Goal: Task Accomplishment & Management: Manage account settings

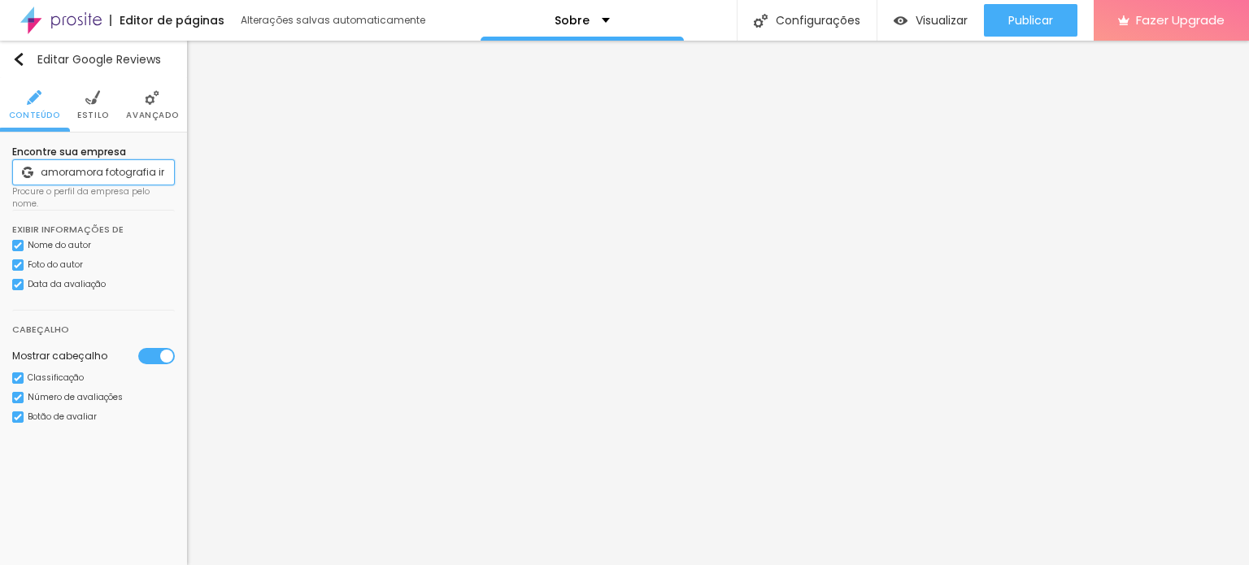
click at [79, 163] on input "amoramora fotografia infantil" at bounding box center [93, 172] width 163 height 26
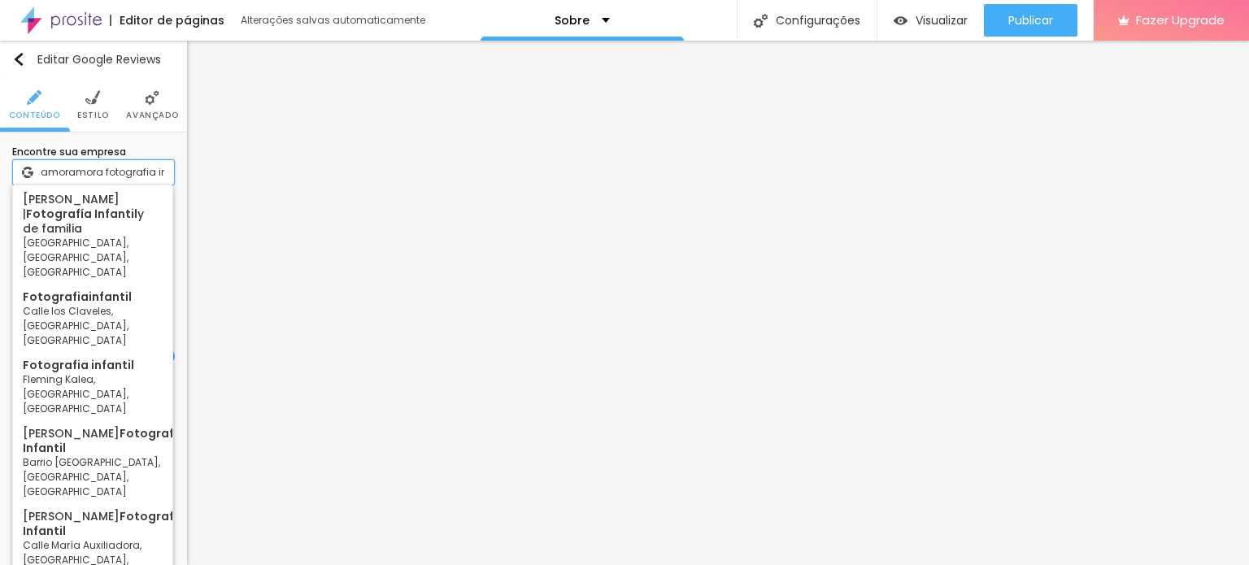
click at [79, 163] on input "amoramora fotografia infantil" at bounding box center [93, 172] width 163 height 26
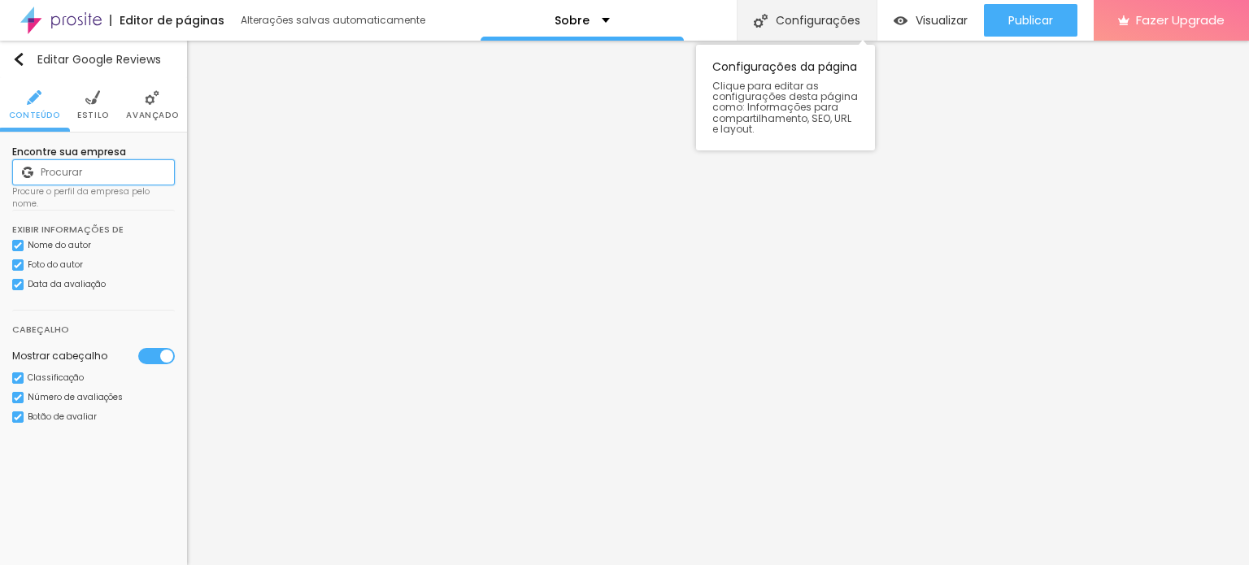
paste input "https://amoramora.alboompro.com/"
type input "https://amoramora.alboompro.com/"
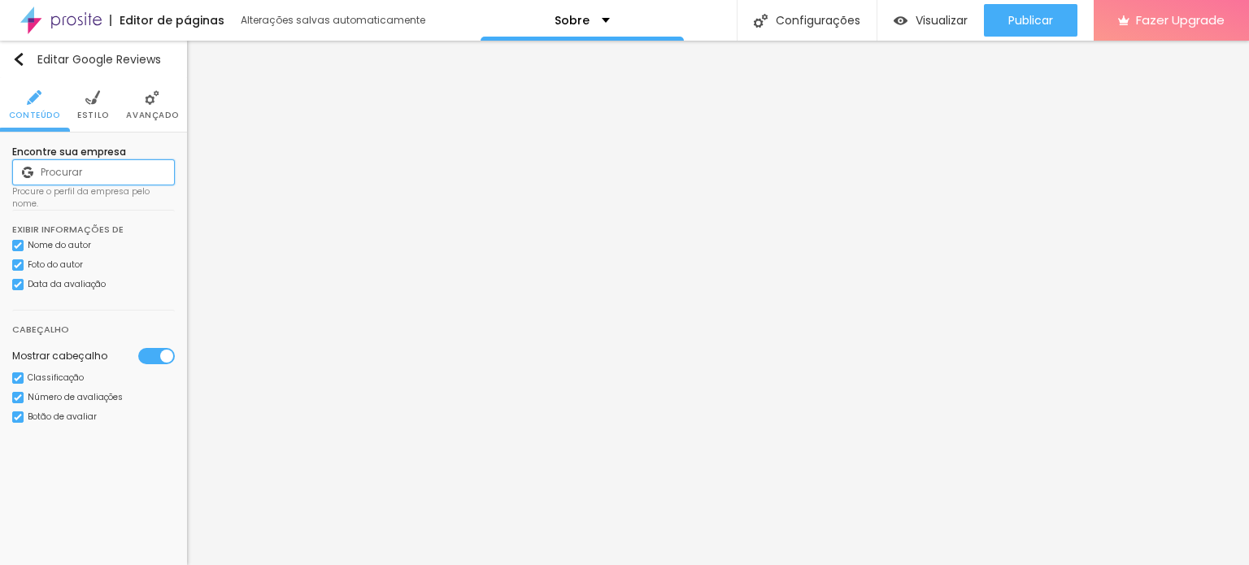
paste input "[URL][DOMAIN_NAME]"
click at [81, 174] on input "[URL][DOMAIN_NAME]" at bounding box center [93, 172] width 163 height 26
drag, startPoint x: 70, startPoint y: 166, endPoint x: 0, endPoint y: 165, distance: 69.9
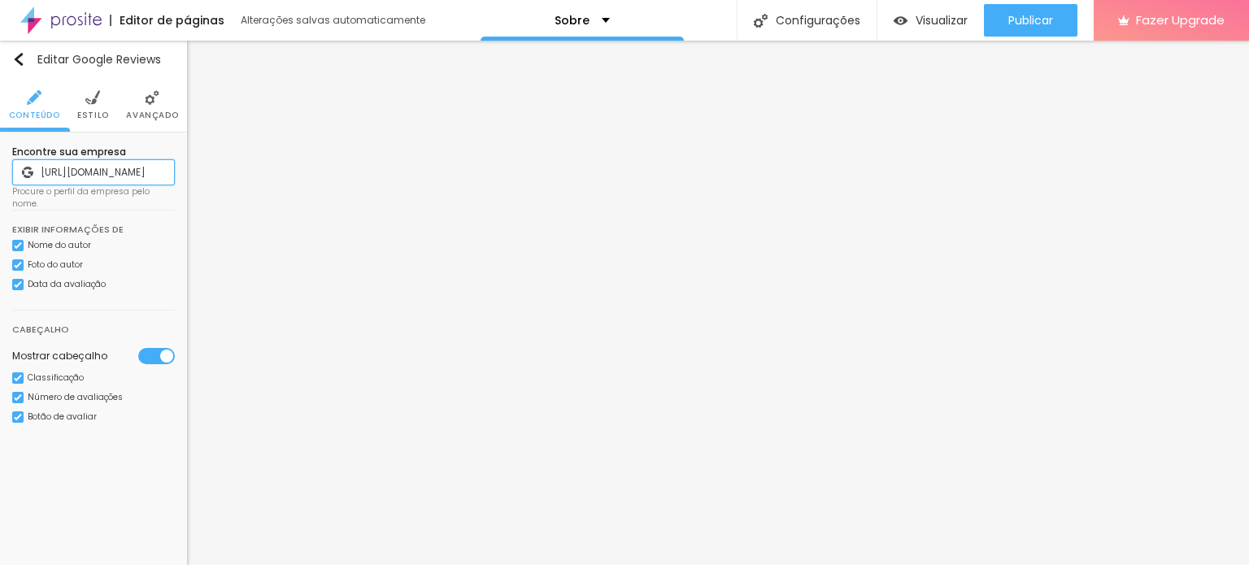
click at [0, 165] on div "Encontre sua empresa https://share.google/RGos39icLYM94tj1O Procure o perfil da…" at bounding box center [93, 294] width 187 height 322
type input "RGos39icLYM94tj1O"
drag, startPoint x: 146, startPoint y: 175, endPoint x: 0, endPoint y: 172, distance: 146.4
click at [0, 172] on div "Encontre sua empresa RGos39icLYM94tj1O Procure o perfil da empresa pelo nome. E…" at bounding box center [93, 294] width 187 height 322
click at [167, 89] on li "Avançado" at bounding box center [152, 105] width 52 height 54
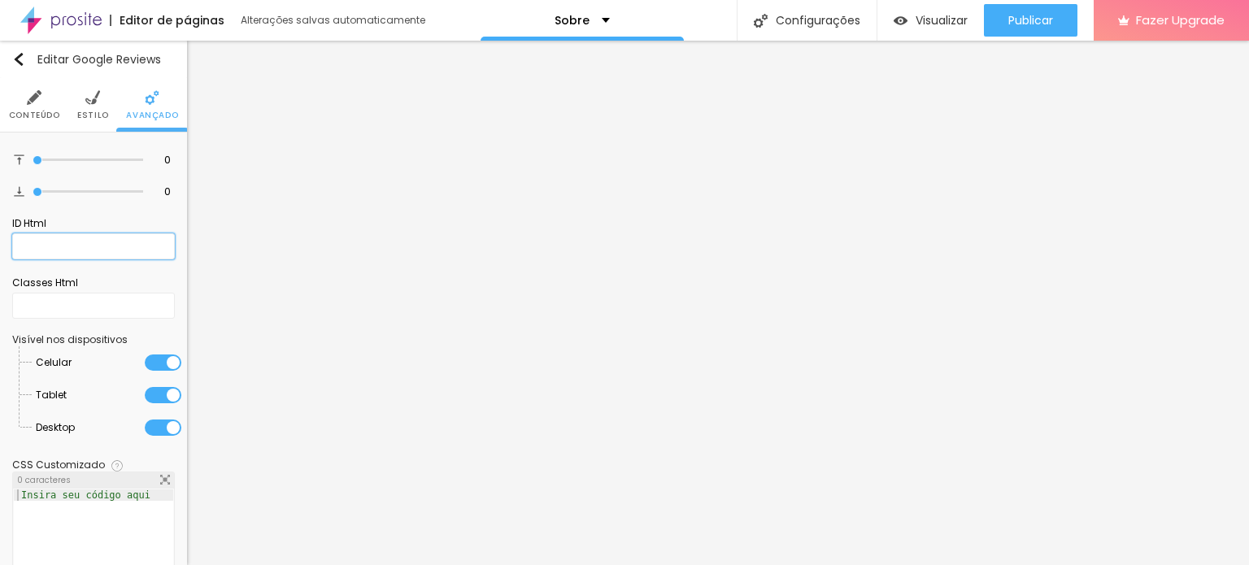
click at [79, 237] on input "text" at bounding box center [93, 246] width 163 height 26
paste input "[URL][DOMAIN_NAME]"
type input "[URL][DOMAIN_NAME]"
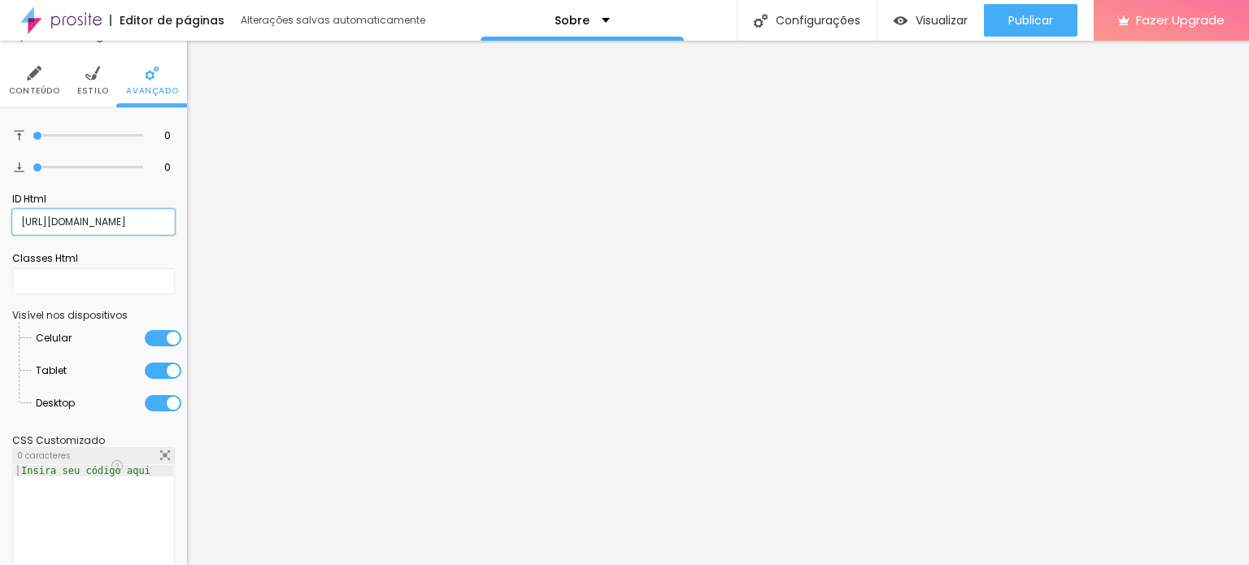
scroll to position [0, 0]
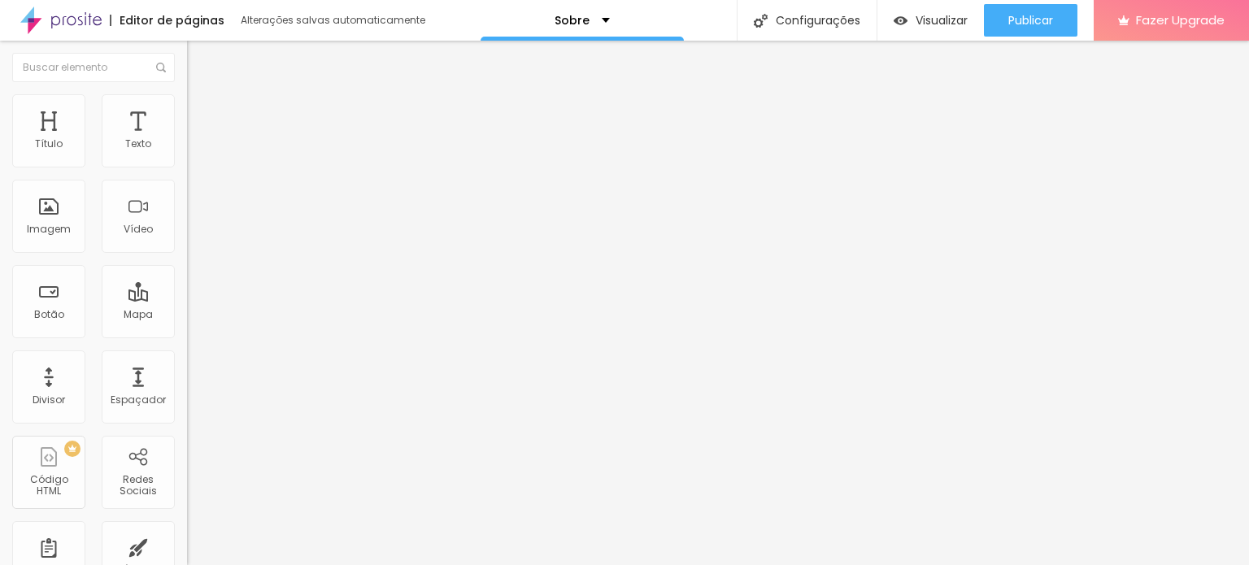
scroll to position [1, 0]
drag, startPoint x: 150, startPoint y: 179, endPoint x: 0, endPoint y: 185, distance: 149.7
click at [187, 185] on div "Encontre sua empresa RGos39icLYM94tj1O Procure o perfil da empresa pelo nome. E…" at bounding box center [280, 332] width 187 height 411
click at [187, 111] on li "Avançado" at bounding box center [280, 119] width 187 height 16
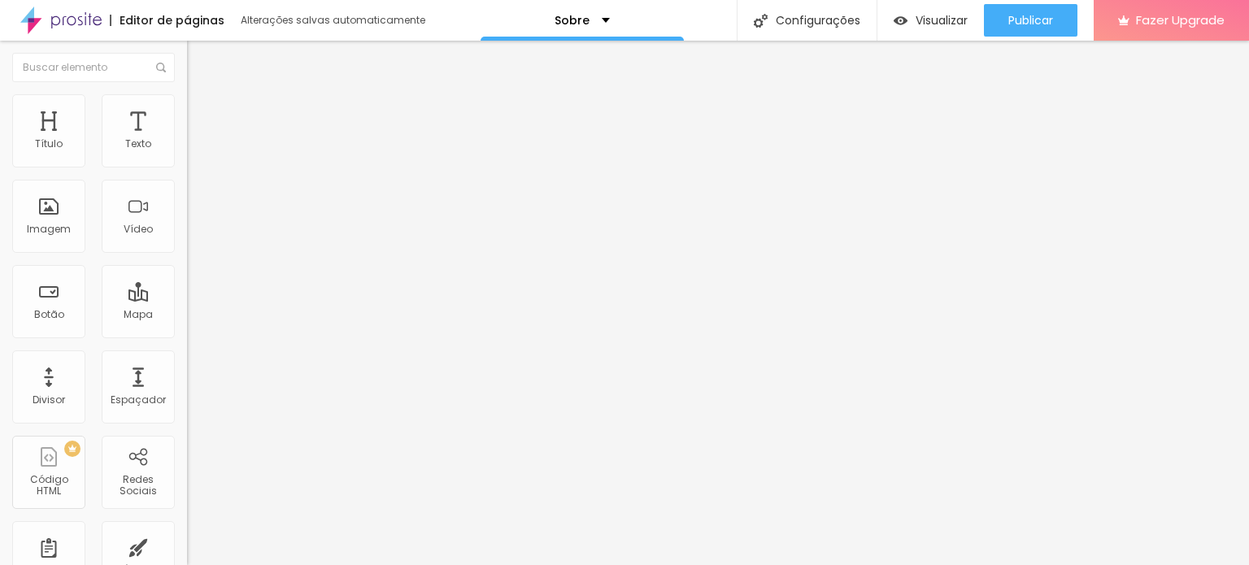
click at [202, 112] on span "Estilo" at bounding box center [214, 105] width 25 height 14
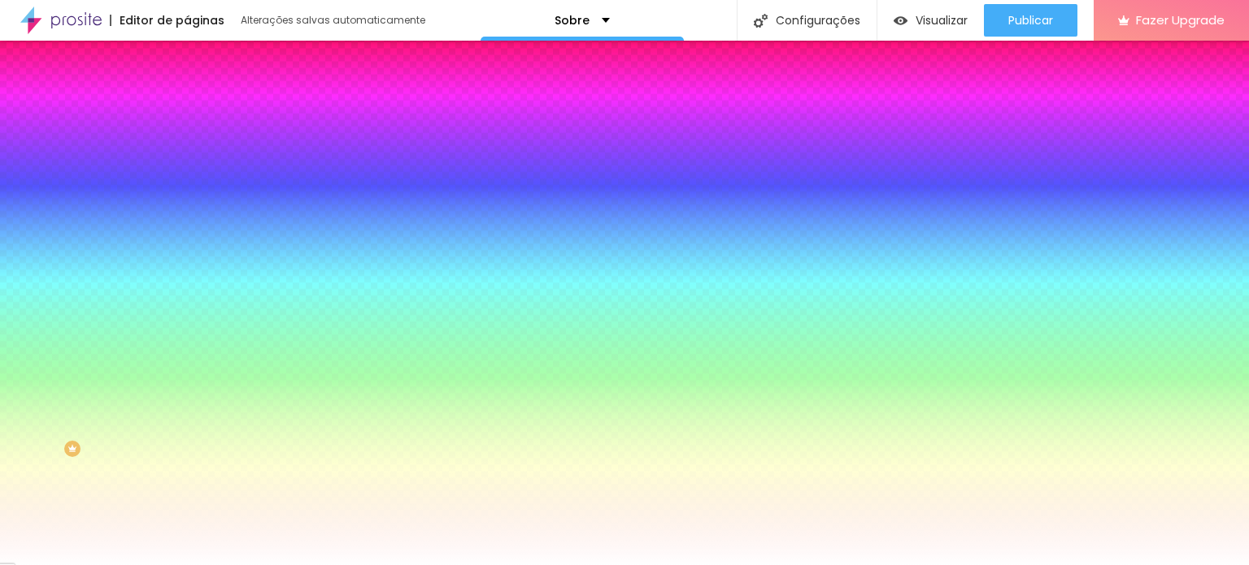
click at [187, 94] on li "Conteúdo" at bounding box center [280, 86] width 187 height 16
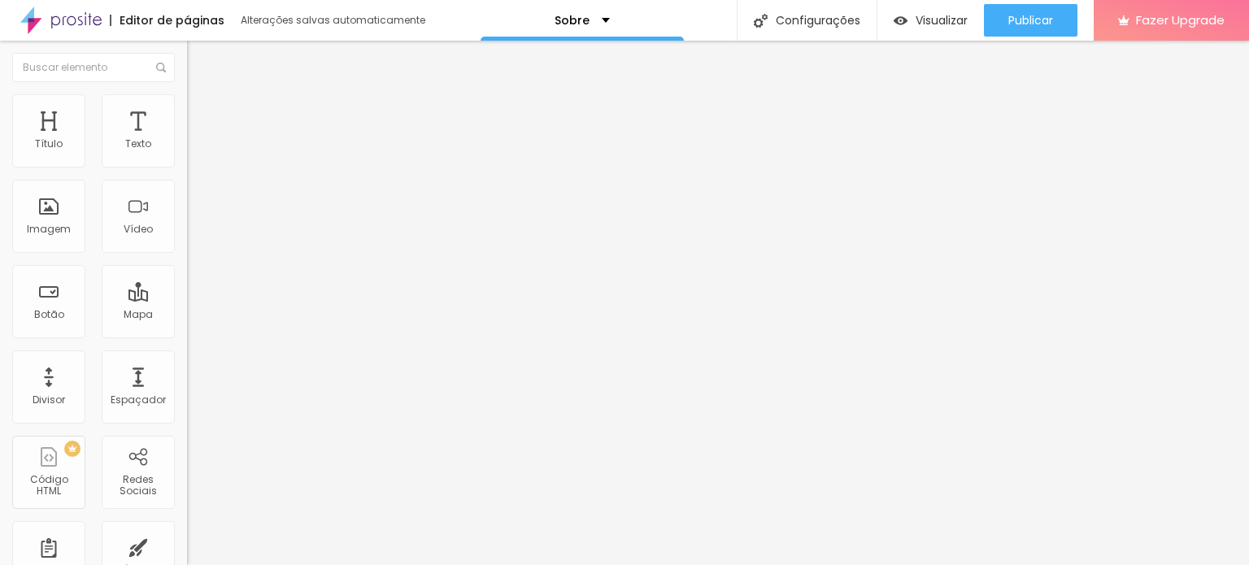
scroll to position [1, 0]
drag, startPoint x: 134, startPoint y: 163, endPoint x: 0, endPoint y: 179, distance: 135.1
click at [187, 179] on div "Encontre sua empresa RGos39icLYM94tj1O Procure o perfil da empresa pelo nome. E…" at bounding box center [280, 332] width 187 height 411
click at [187, 325] on input "amoramora fotografia" at bounding box center [297, 333] width 221 height 16
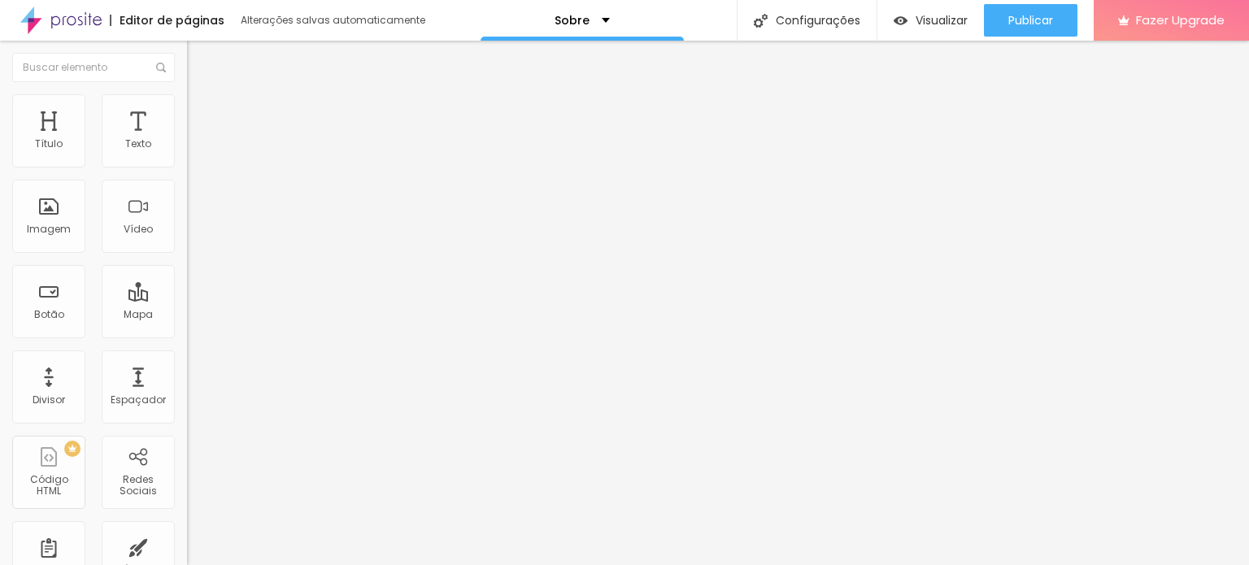
click at [187, 325] on input "amoramora fotografia" at bounding box center [297, 333] width 221 height 16
type input "amoramora araxá"
click at [187, 140] on span "Trocar imagem" at bounding box center [231, 133] width 89 height 14
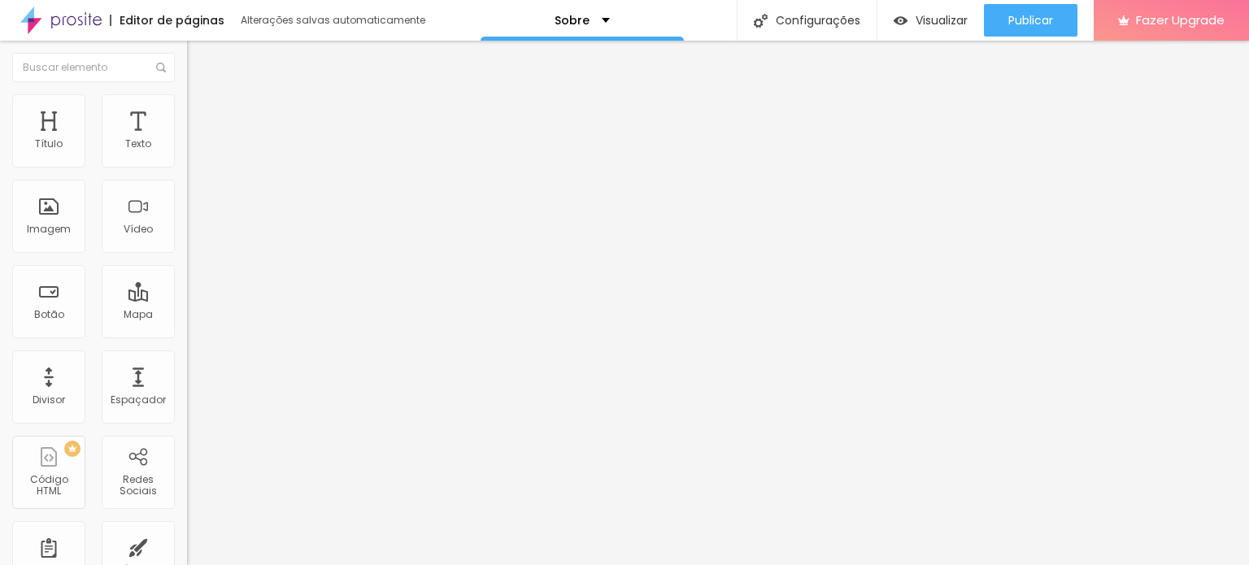
click at [187, 243] on div "Proporção" at bounding box center [280, 238] width 187 height 10
click at [187, 284] on span "Quadrado" at bounding box center [213, 277] width 53 height 14
click at [187, 272] on div "Padrão 4:3" at bounding box center [280, 268] width 187 height 10
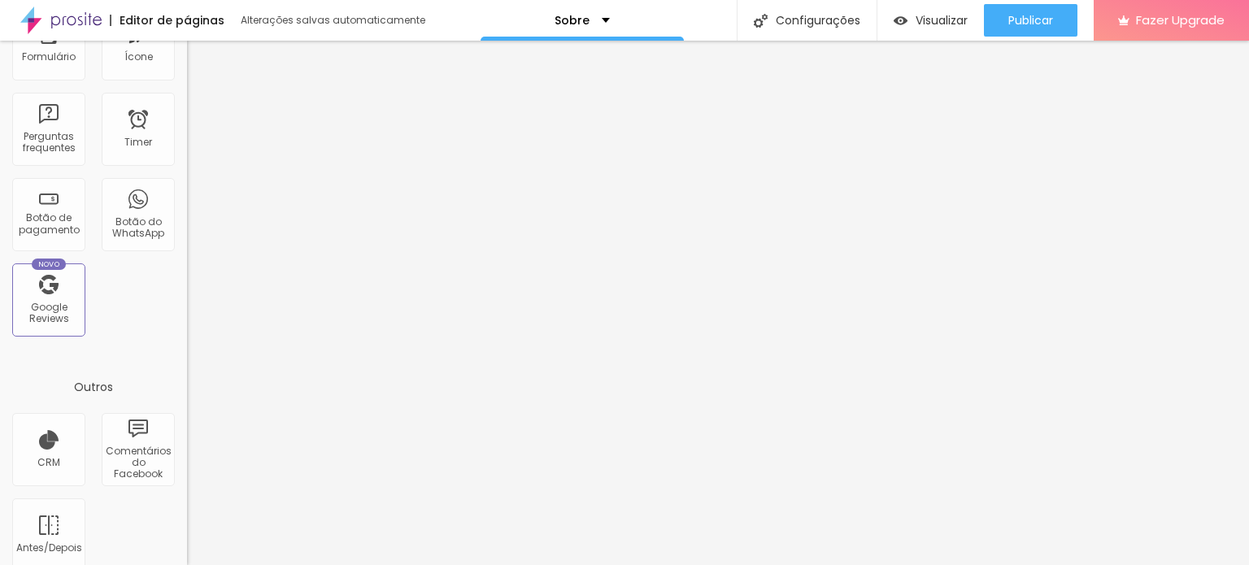
scroll to position [531, 0]
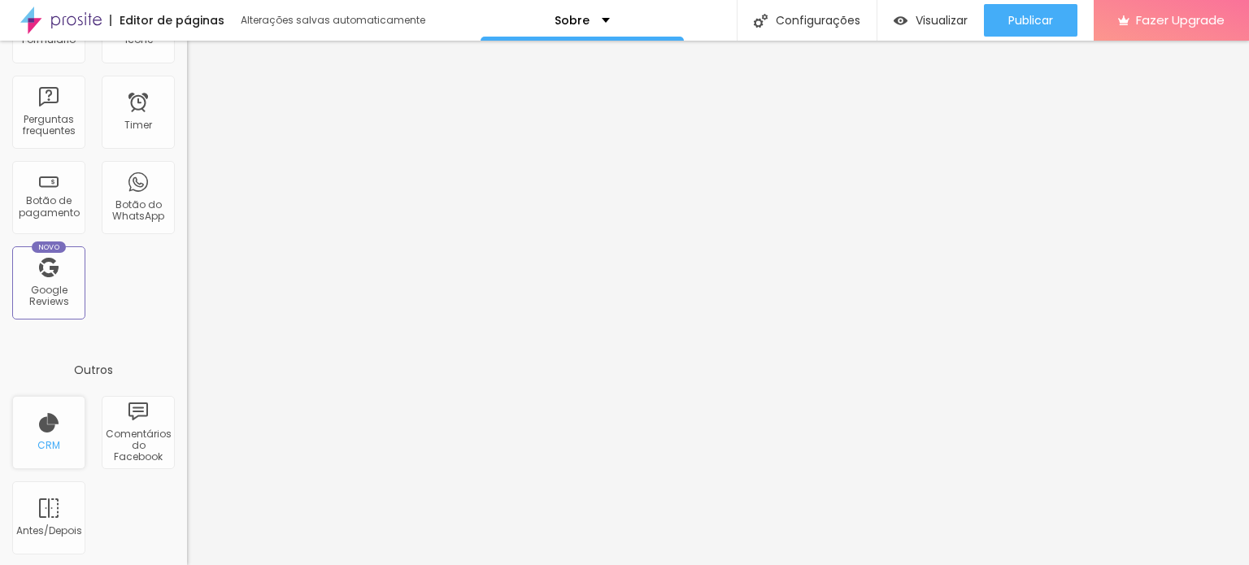
click at [55, 416] on div "CRM" at bounding box center [48, 432] width 73 height 73
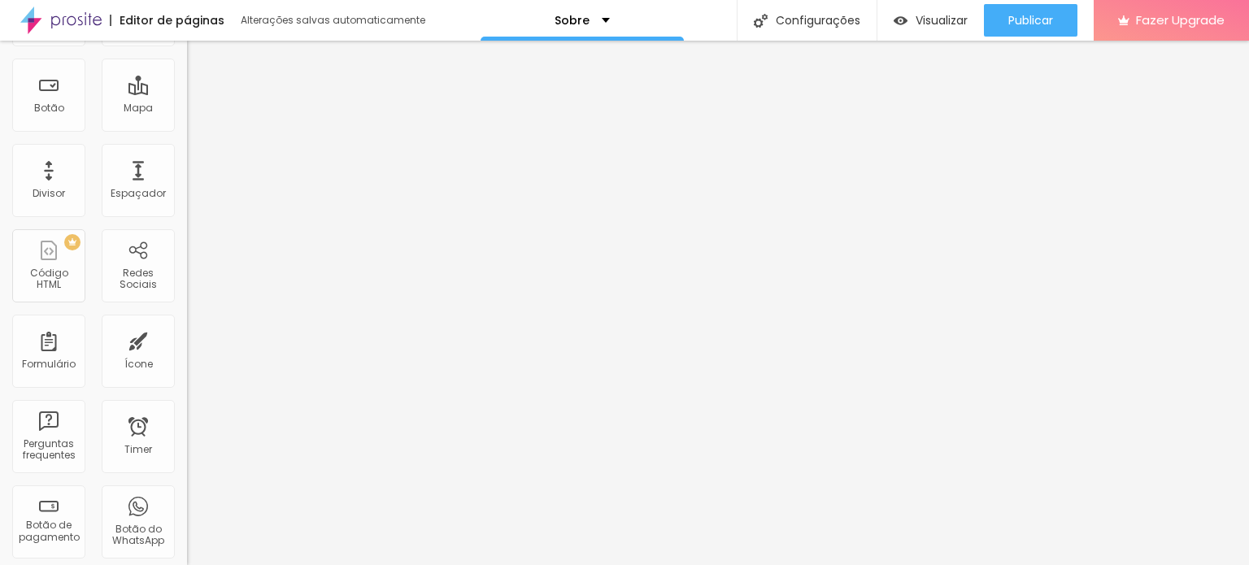
scroll to position [0, 0]
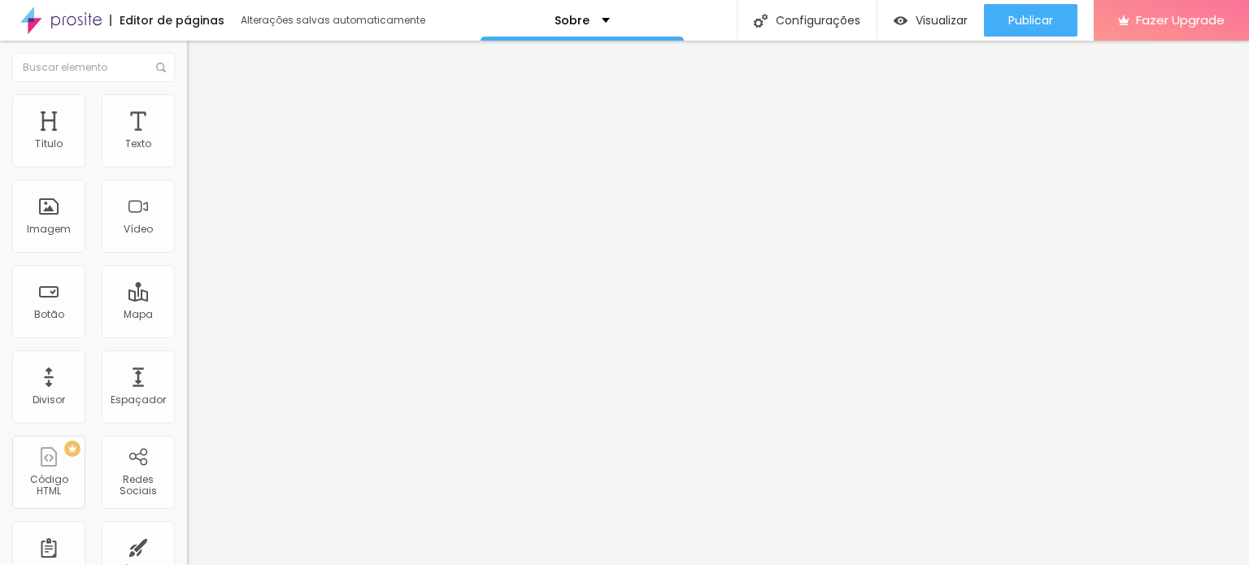
click at [202, 110] on span "Estilo" at bounding box center [214, 105] width 25 height 14
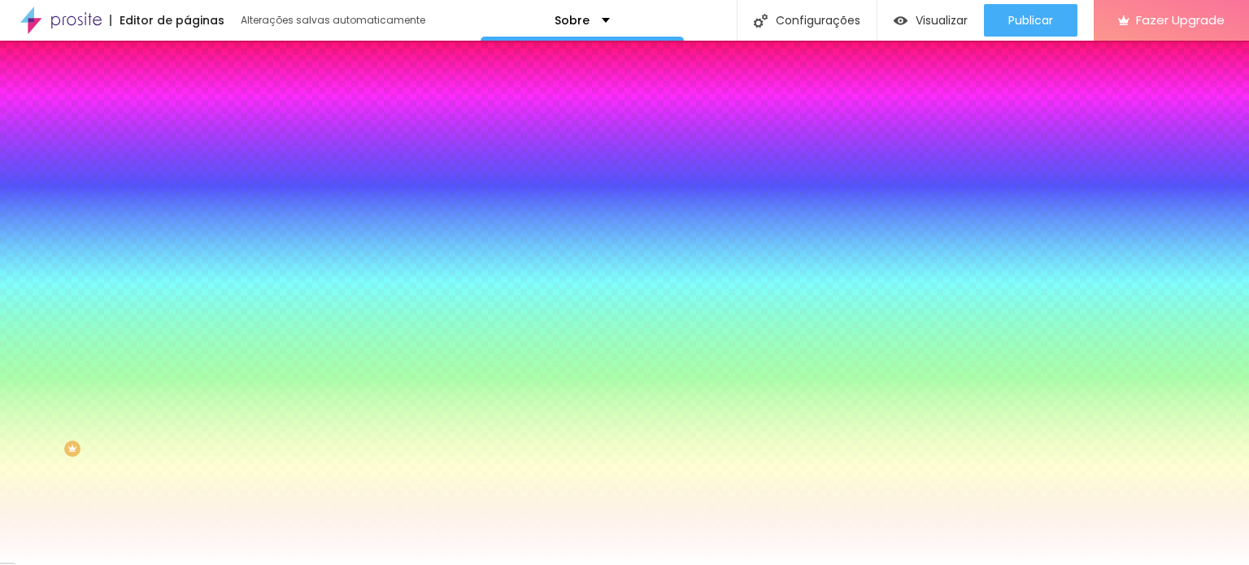
click at [187, 237] on input "#FFFFFF" at bounding box center [284, 229] width 195 height 16
click at [187, 221] on div at bounding box center [280, 221] width 187 height 0
click at [187, 237] on input "#FFFFFF" at bounding box center [284, 229] width 195 height 16
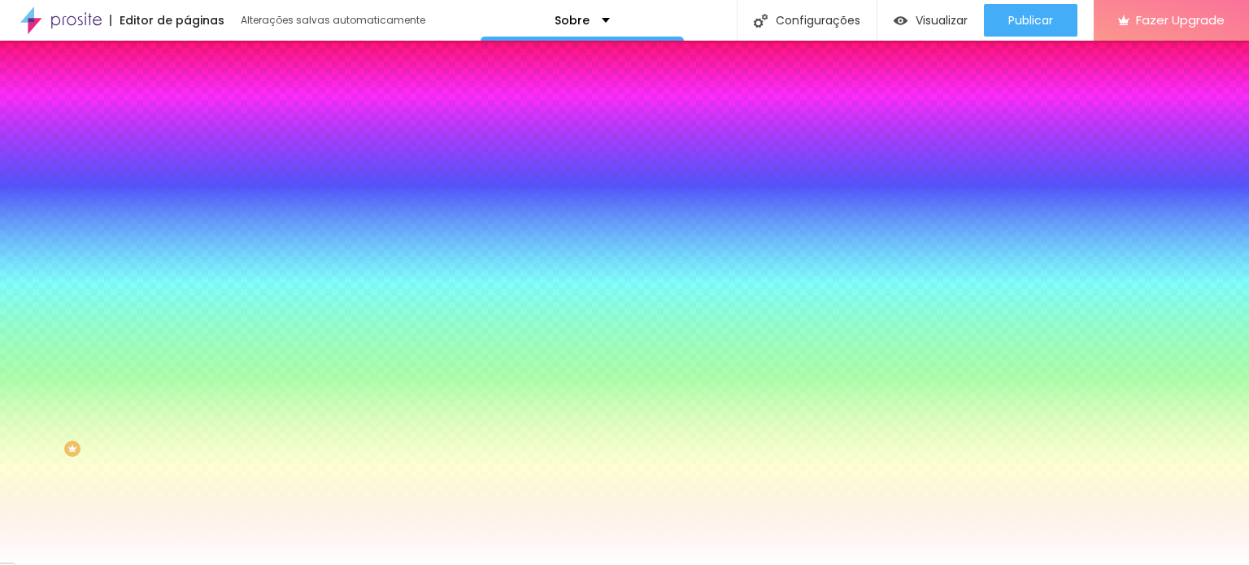
paste input "DED"
click at [187, 247] on div "Efeitos de fundo" at bounding box center [280, 242] width 187 height 10
click at [187, 221] on div at bounding box center [280, 221] width 187 height 0
click at [187, 237] on input "#FFDED" at bounding box center [284, 229] width 195 height 16
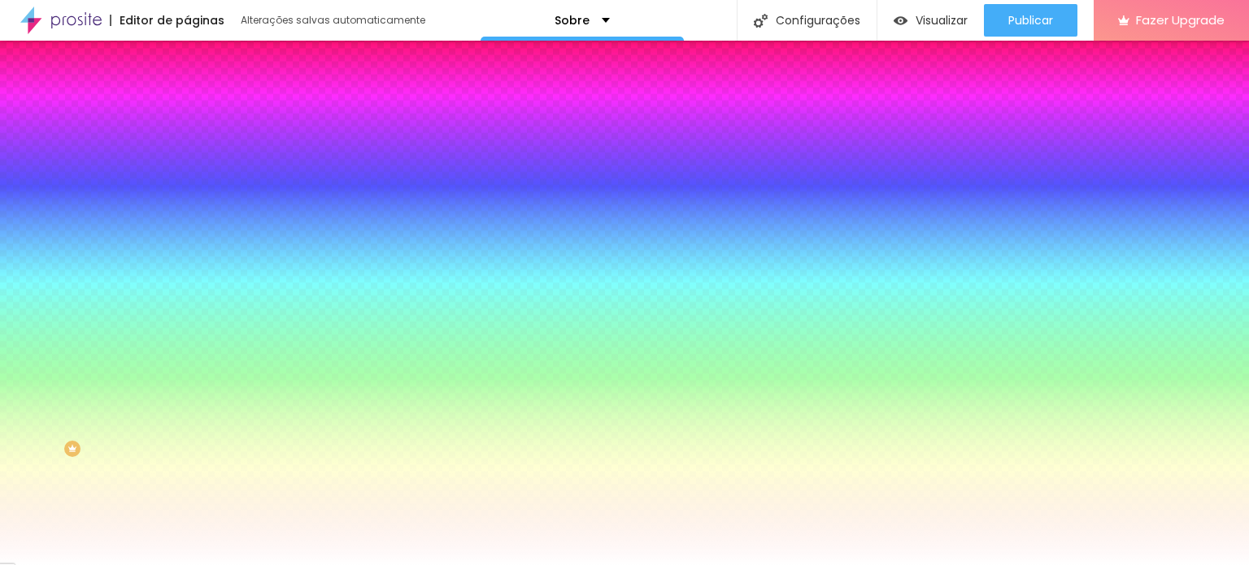
click at [187, 237] on input "#FFDED" at bounding box center [284, 229] width 195 height 16
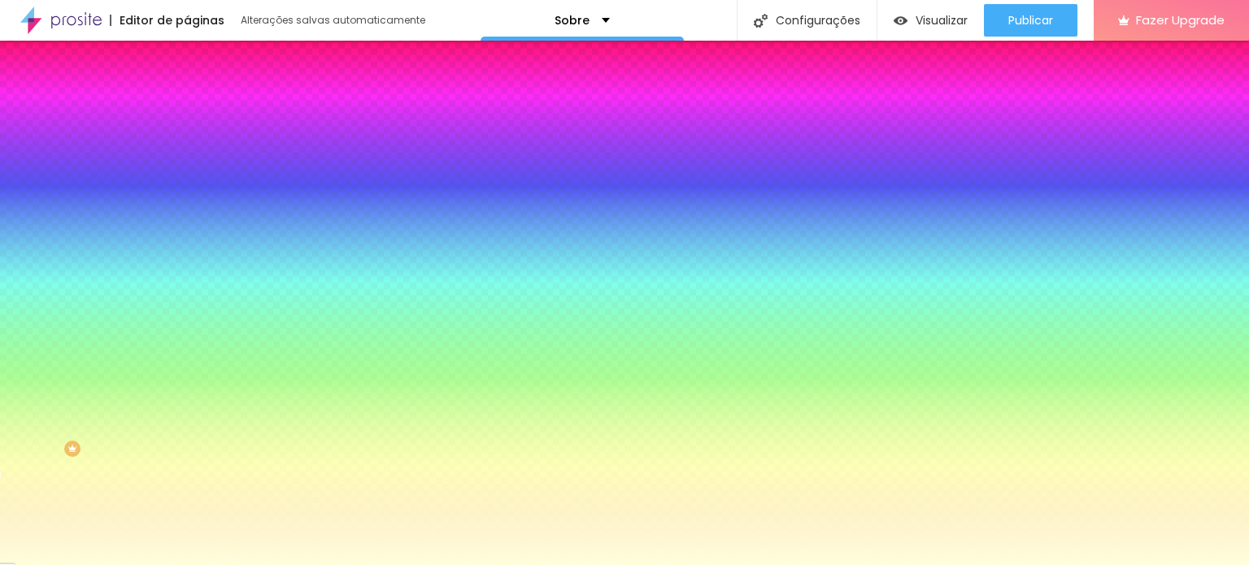
paste input "FFDED"
click at [187, 247] on div "Efeitos de fundo" at bounding box center [280, 242] width 187 height 10
drag, startPoint x: 140, startPoint y: 290, endPoint x: 185, endPoint y: 285, distance: 45.1
click at [187, 285] on div "Imagem de fundo Adicionar imagem Efeito da Imagem Nenhum Nenhum Parallax Cor de…" at bounding box center [280, 232] width 187 height 211
paste input "F"
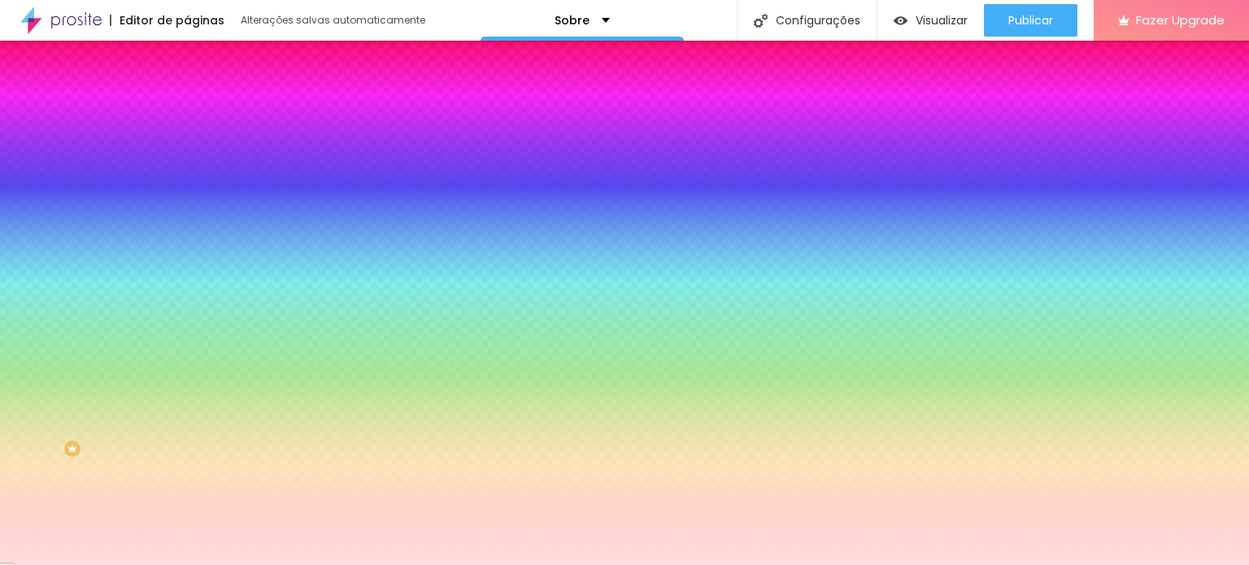
type input "#FFDEDF"
click at [187, 247] on div "Efeitos de fundo" at bounding box center [280, 242] width 187 height 10
click at [187, 150] on span "Adicionar imagem" at bounding box center [239, 143] width 105 height 14
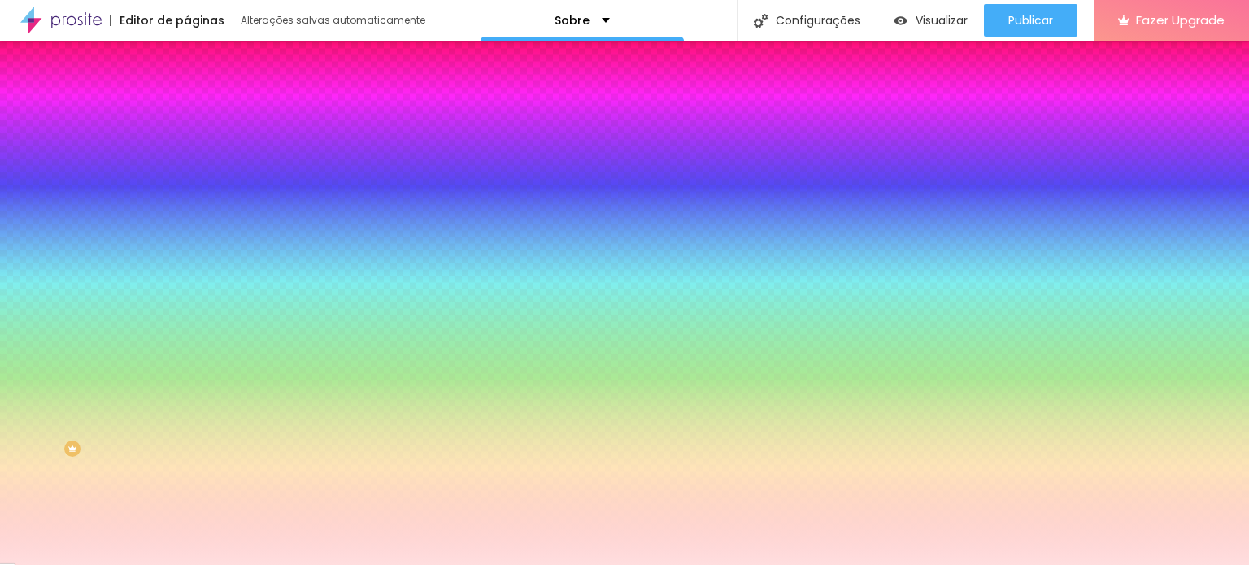
drag, startPoint x: 338, startPoint y: 237, endPoint x: 885, endPoint y: 300, distance: 550.1
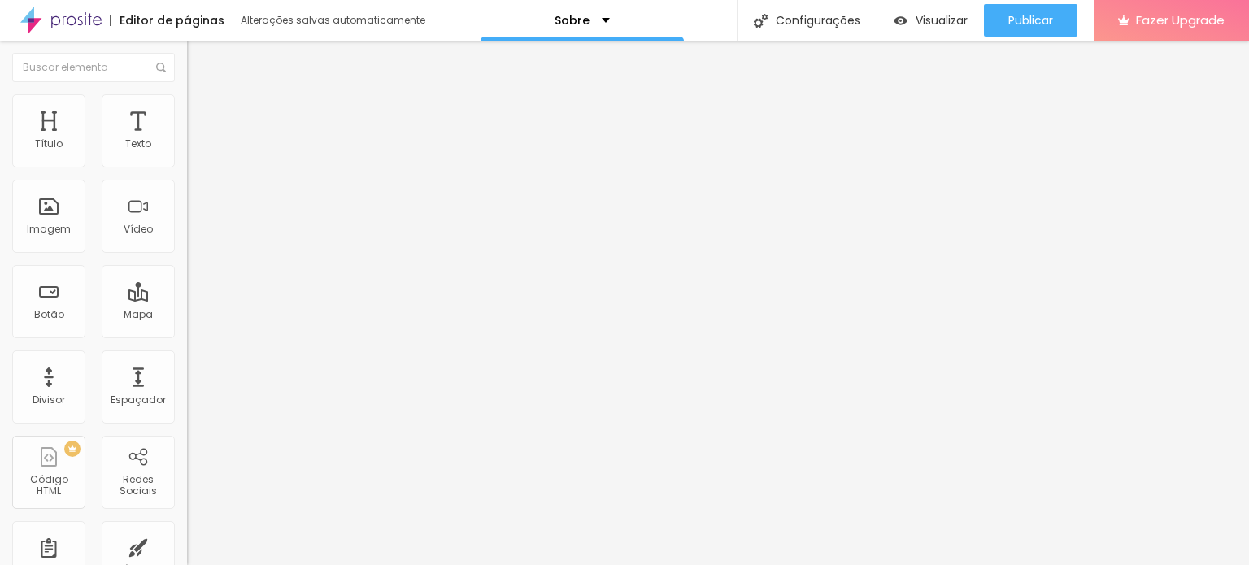
click at [187, 140] on span "Trocar imagem" at bounding box center [231, 133] width 89 height 14
click at [187, 104] on li "Estilo" at bounding box center [280, 102] width 187 height 16
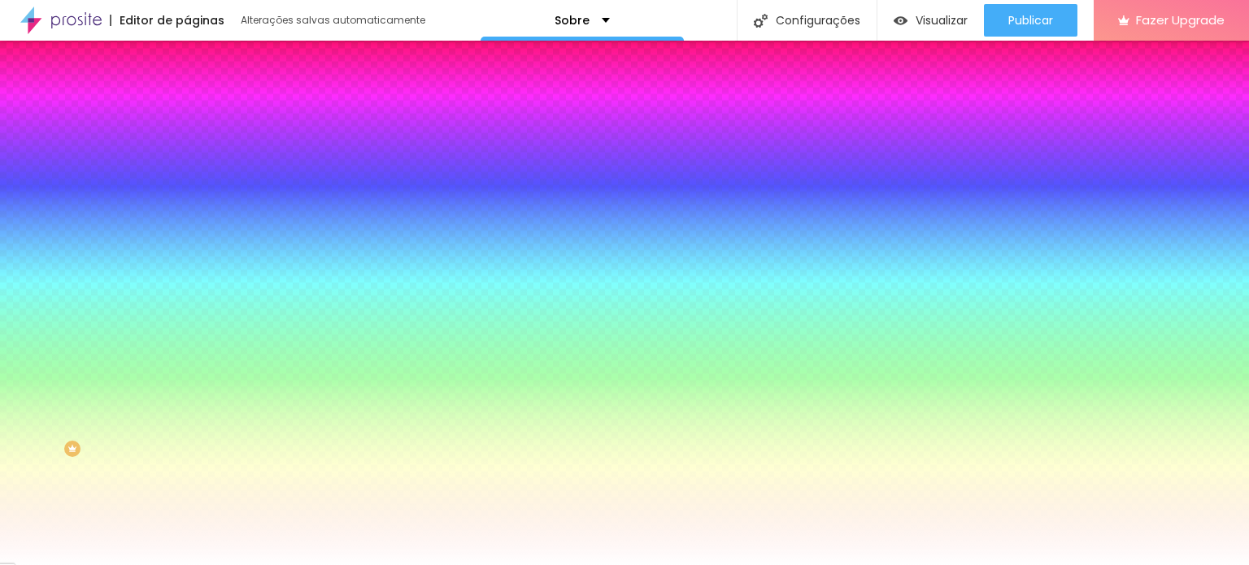
click at [187, 160] on input "#FFFFFF" at bounding box center [284, 163] width 195 height 16
paste input "DED"
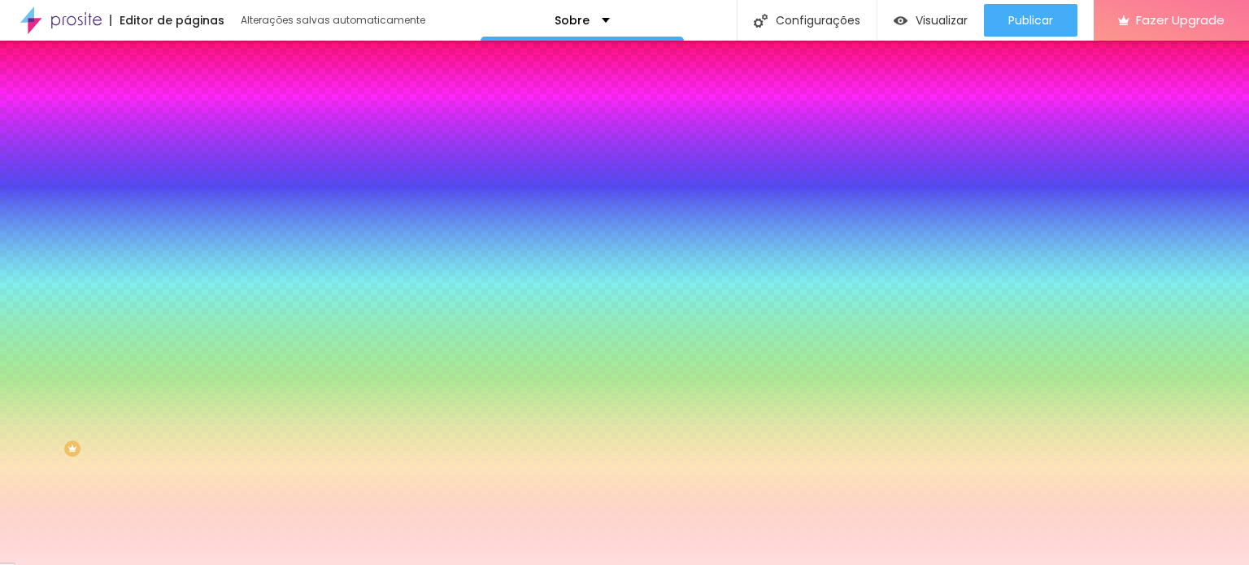
type input "#FFDEDF"
click at [187, 420] on div "Editar Coluna Conteúdo Estilo Avançado Cor de fundo Voltar ao padrão #FFDEDF So…" at bounding box center [280, 303] width 187 height 524
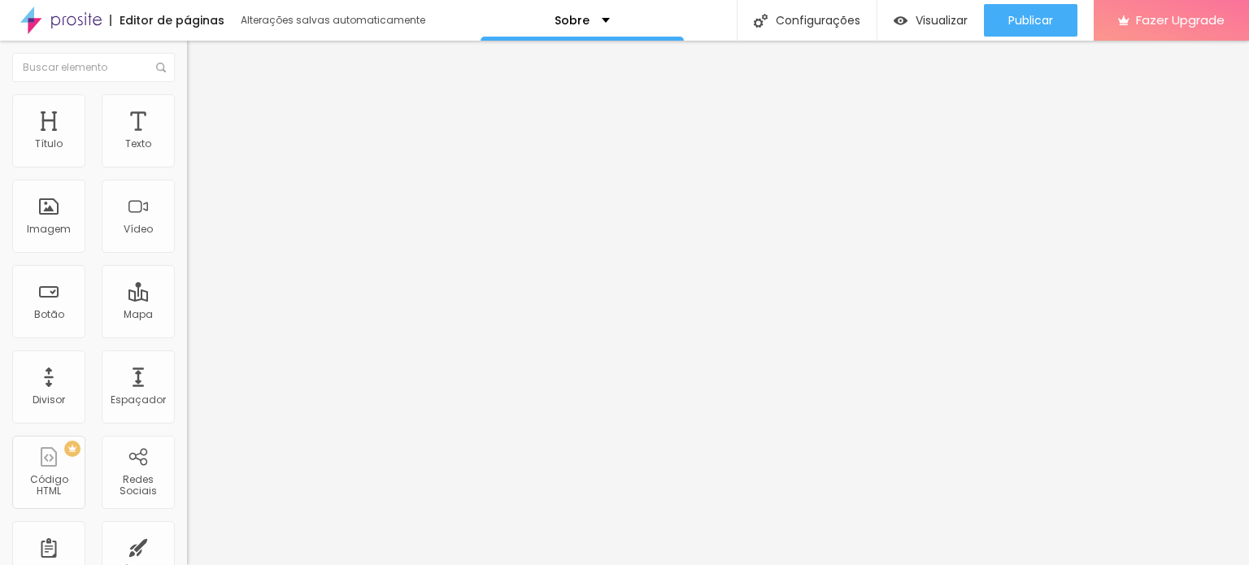
click at [187, 100] on img at bounding box center [194, 101] width 15 height 15
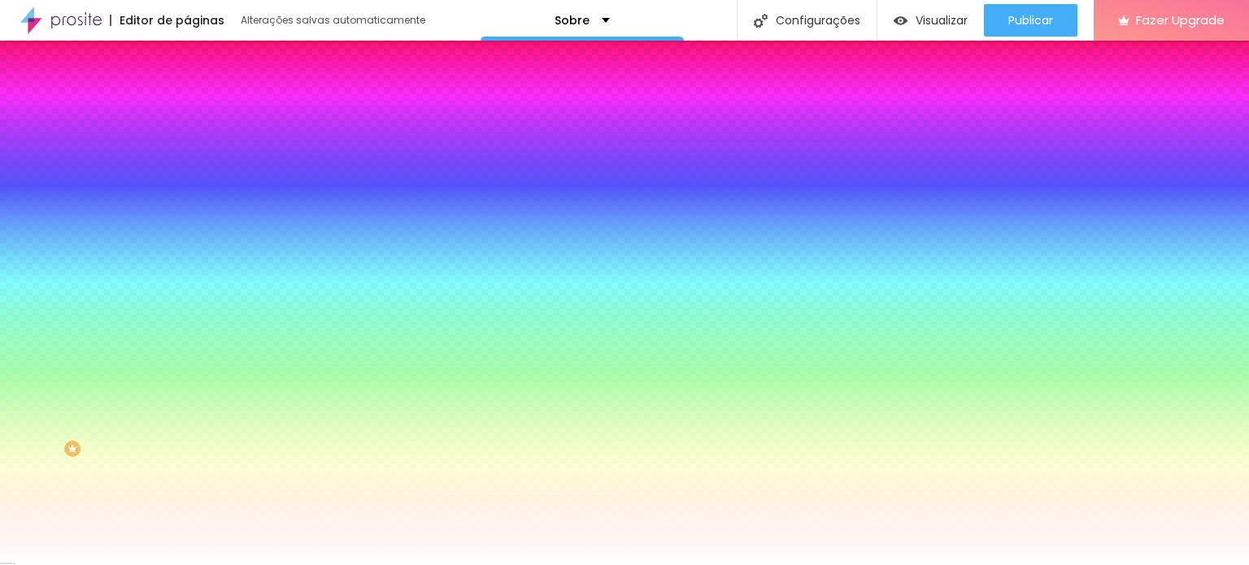
click at [187, 237] on input "#FFFFFF" at bounding box center [284, 229] width 195 height 16
drag, startPoint x: 132, startPoint y: 298, endPoint x: 185, endPoint y: 289, distance: 54.3
click at [187, 289] on div "Imagem de fundo Adicionar imagem Efeito da Imagem Nenhum Nenhum Parallax Cor de…" at bounding box center [280, 232] width 187 height 211
paste input "DED"
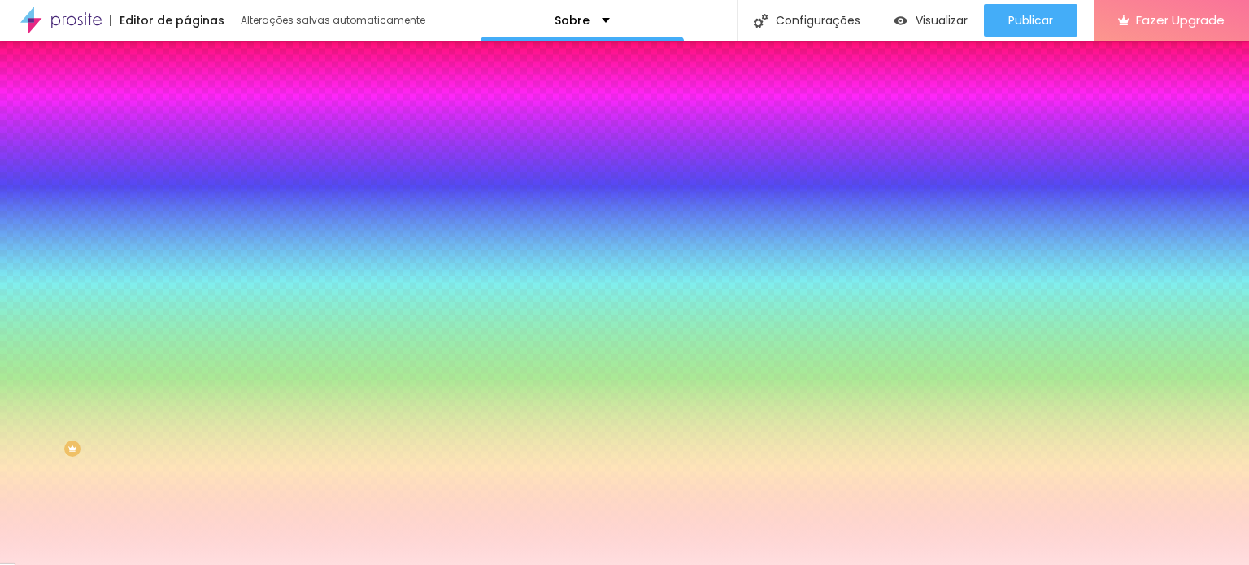
type input "#FFDEDF"
click at [187, 93] on img at bounding box center [194, 85] width 15 height 15
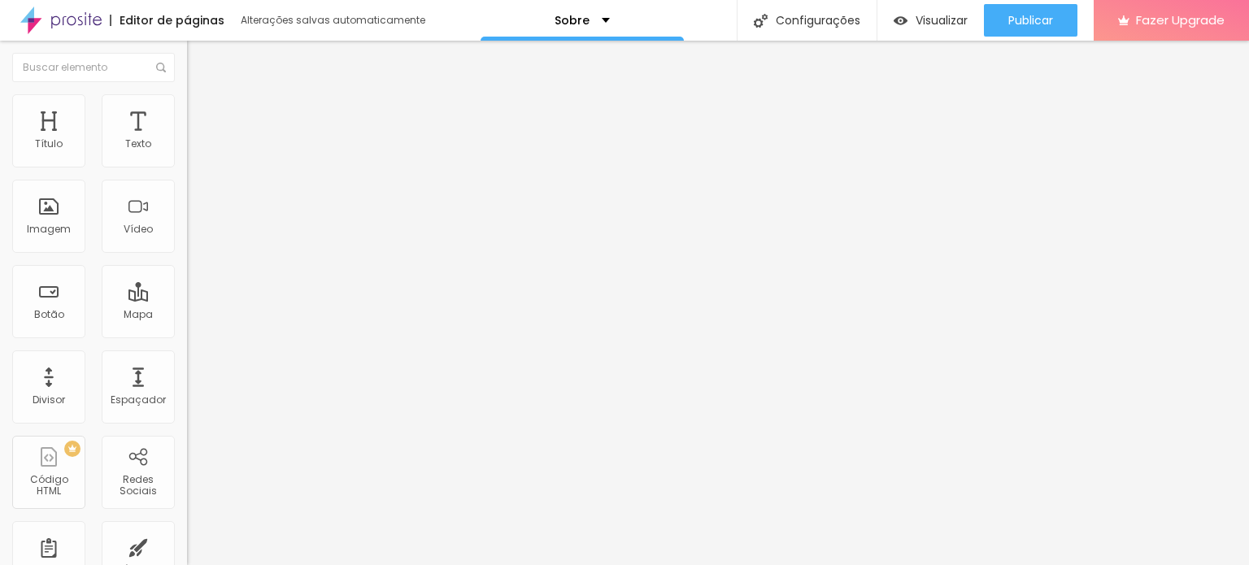
click at [199, 61] on img "button" at bounding box center [205, 59] width 13 height 13
click at [187, 298] on div "Proporção Original Cinema 16:9 Padrão 4:3 Quadrado 1:1 Original" at bounding box center [280, 265] width 187 height 64
click at [187, 255] on span "Original" at bounding box center [206, 248] width 39 height 14
click at [187, 282] on div "Quadrado 1:1" at bounding box center [280, 277] width 187 height 10
click at [187, 50] on button "Editar Imagem" at bounding box center [280, 59] width 187 height 37
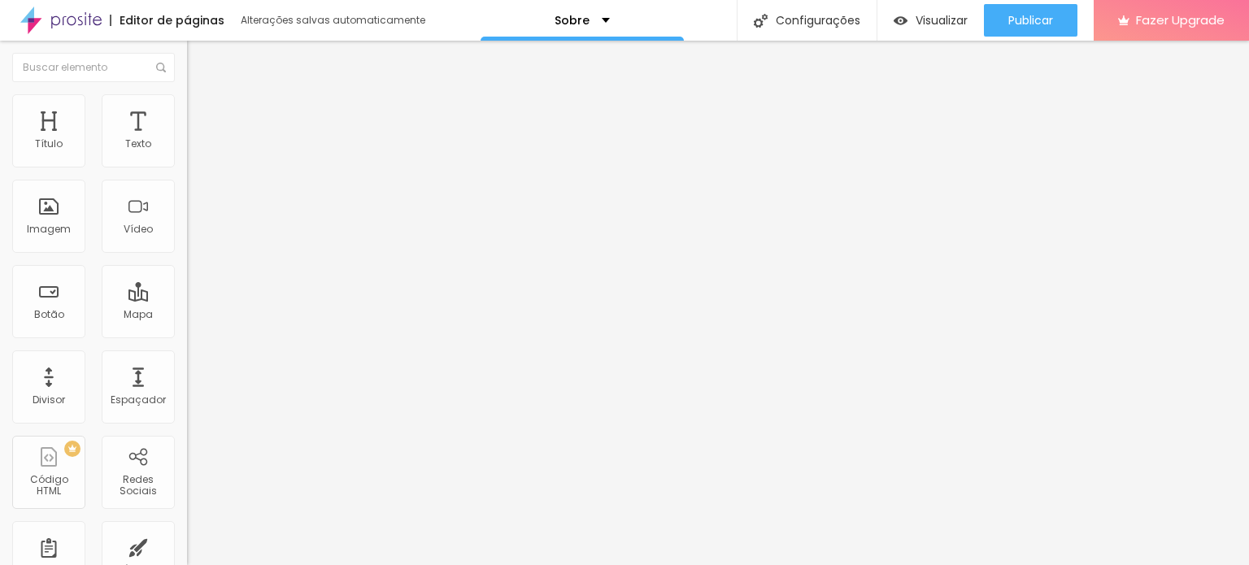
click at [187, 255] on span "1:1 Quadrado" at bounding box center [219, 248] width 64 height 14
click at [187, 274] on span "Padrão" at bounding box center [205, 267] width 37 height 14
click at [187, 44] on button "Editar Texto" at bounding box center [280, 59] width 187 height 37
click at [187, 111] on li "Avançado" at bounding box center [280, 102] width 187 height 16
click at [202, 96] on span "Estilo" at bounding box center [214, 89] width 25 height 14
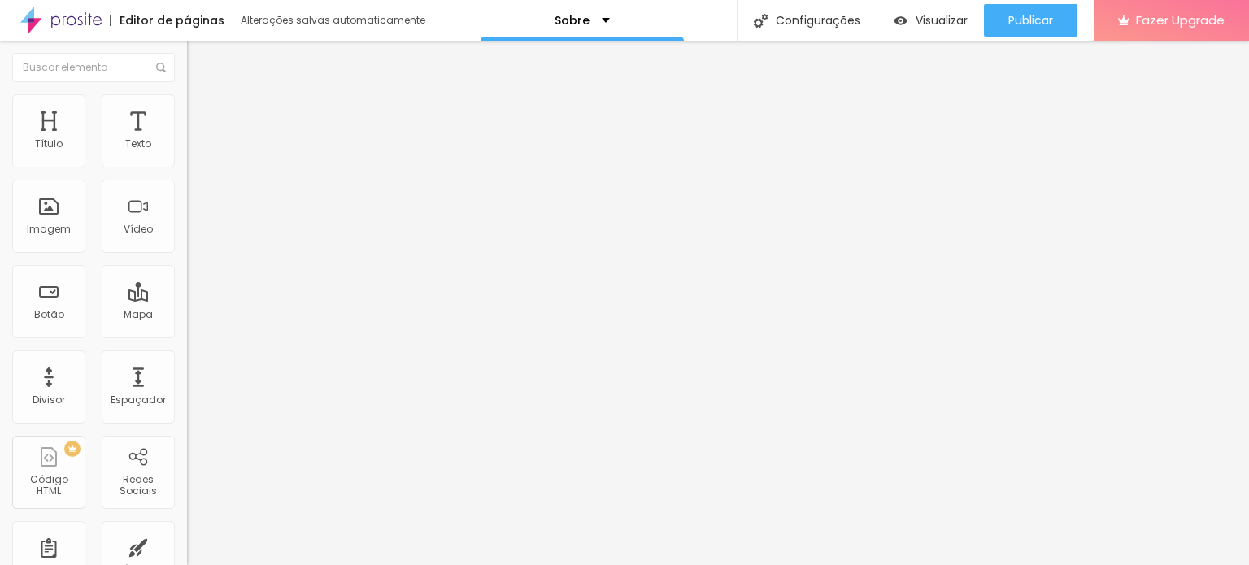
click at [194, 151] on icon "button" at bounding box center [199, 146] width 10 height 10
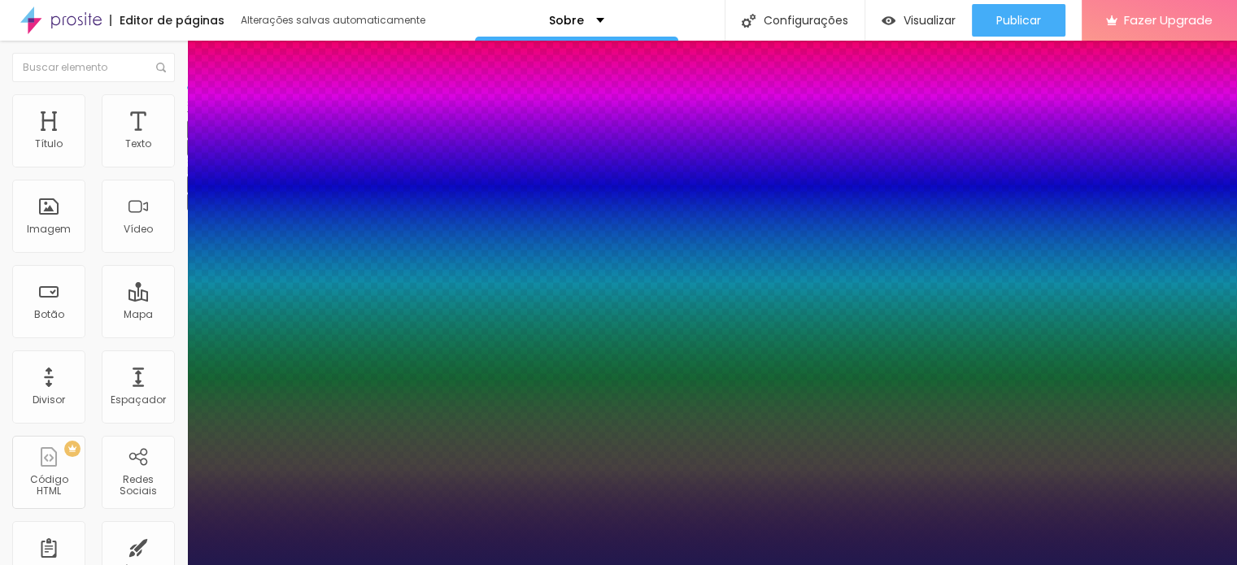
type input "1"
click at [62, 564] on div at bounding box center [618, 565] width 1237 height 0
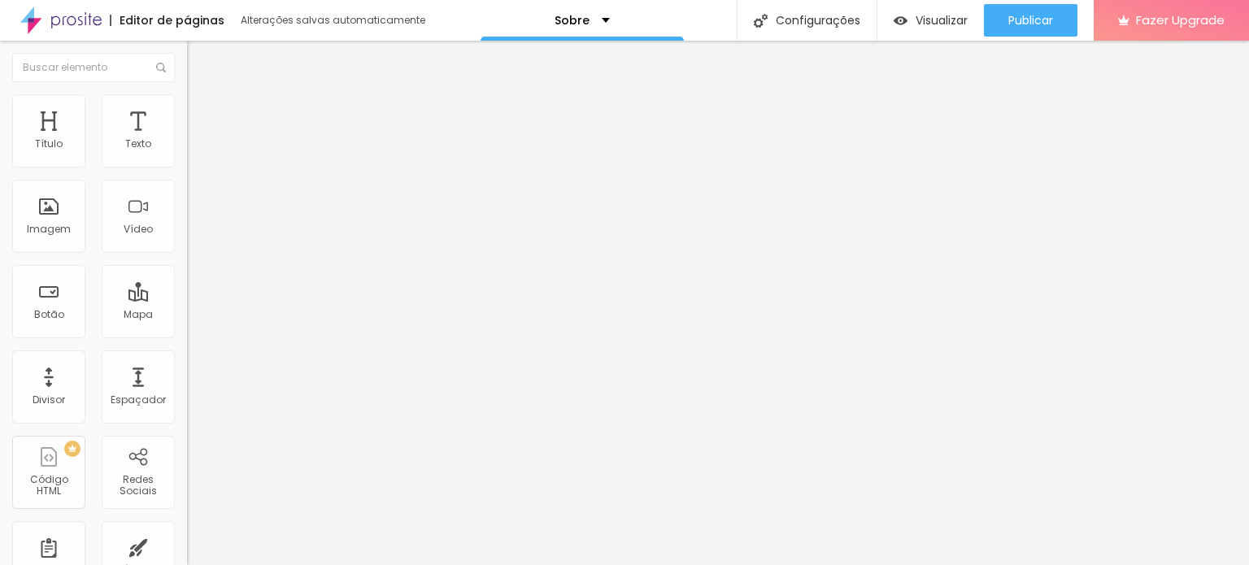
click at [187, 139] on button "Voltar ao padrão" at bounding box center [242, 129] width 111 height 19
click at [194, 134] on icon "button" at bounding box center [199, 128] width 11 height 11
click at [187, 120] on div "Tipografia" at bounding box center [280, 116] width 187 height 10
click at [202, 112] on span "Avançado" at bounding box center [229, 105] width 54 height 14
click at [187, 107] on ul "Estilo Avançado" at bounding box center [280, 94] width 187 height 33
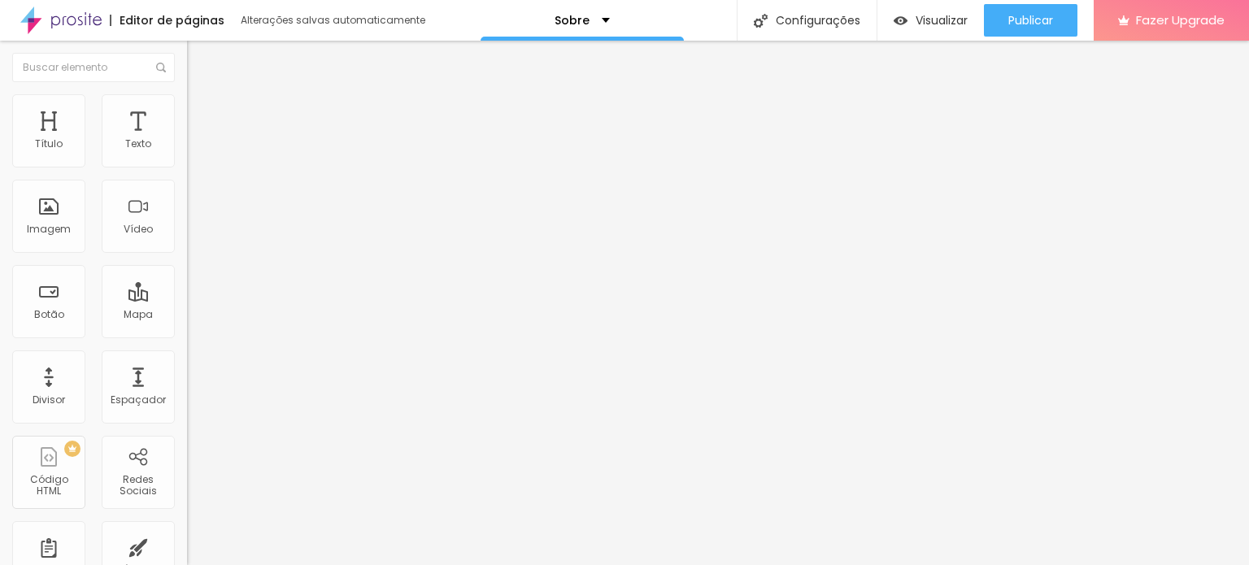
click at [202, 96] on span "Estilo" at bounding box center [214, 89] width 25 height 14
type input "1.5"
type input "1.6"
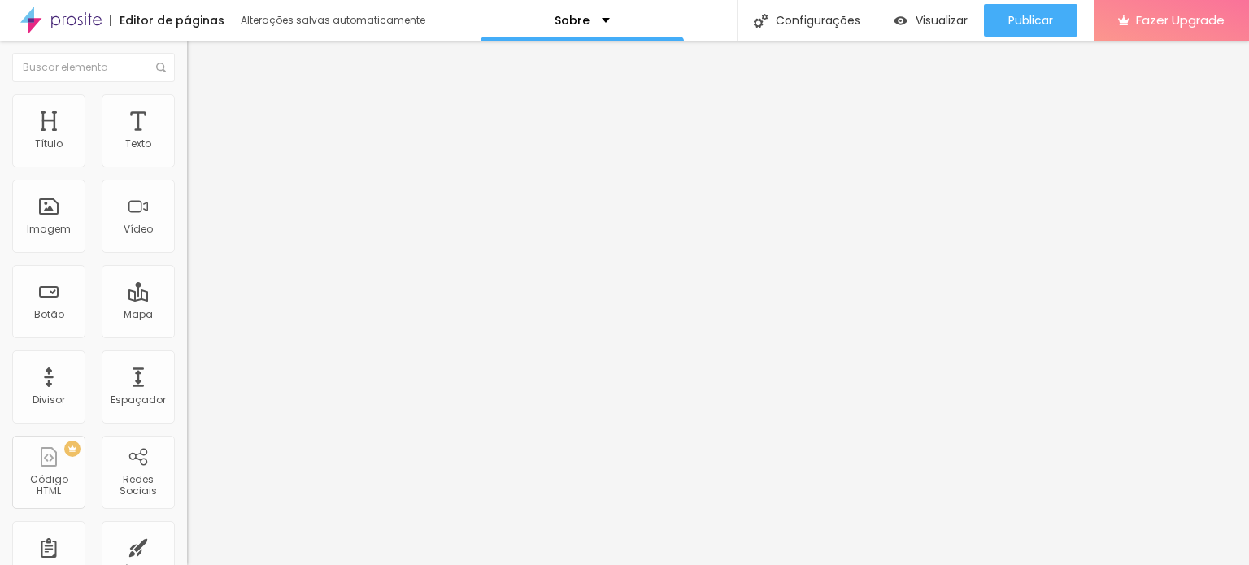
type input "1.7"
type input "1.8"
type input "1.9"
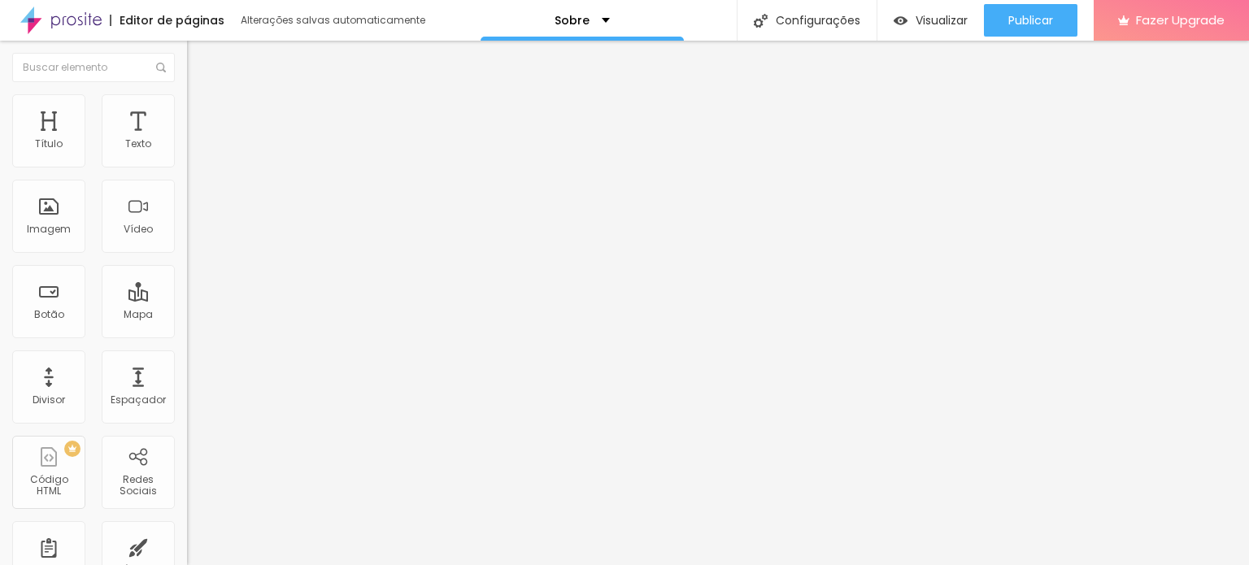
type input "1.9"
type input "2"
drag, startPoint x: 98, startPoint y: 222, endPoint x: 137, endPoint y: 222, distance: 39.0
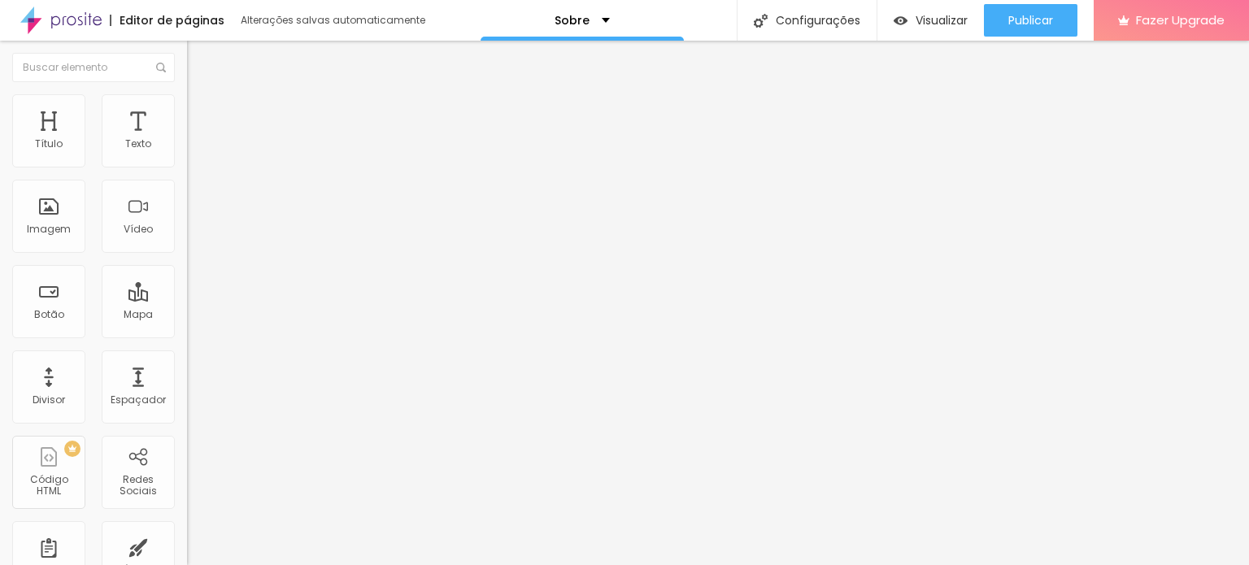
type input "1.9"
type input "1.8"
type input "1.7"
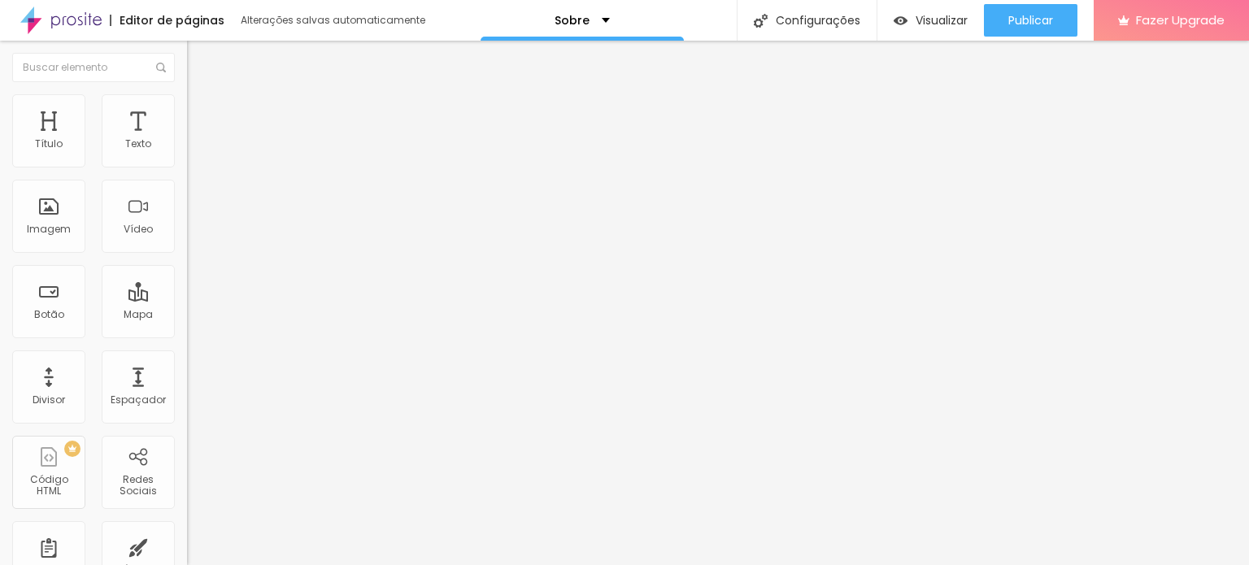
type input "1.7"
type input "1.6"
type input "1.5"
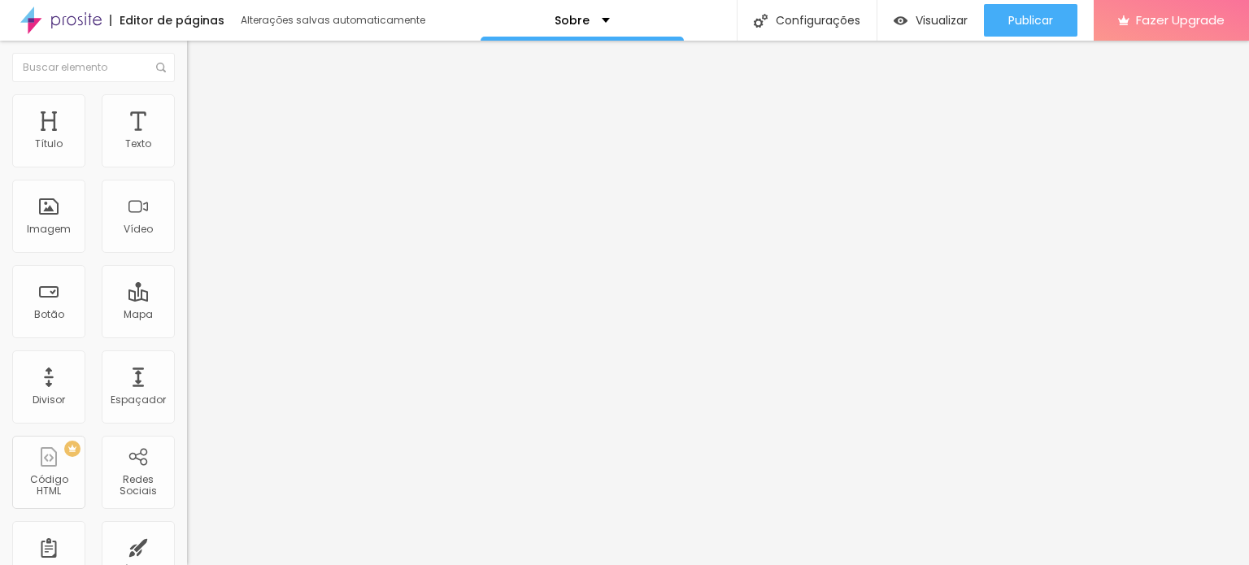
type input "1.4"
type input "1.3"
type input "1.2"
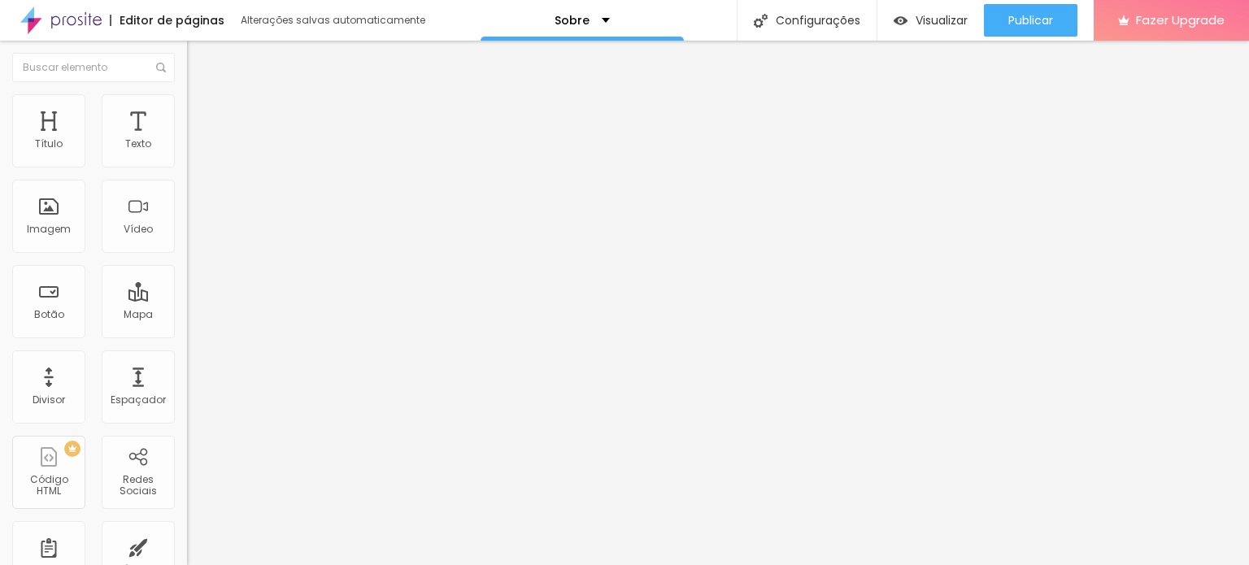
type input "1.2"
type input "1.3"
drag, startPoint x: 137, startPoint y: 224, endPoint x: 89, endPoint y: 220, distance: 48.1
type input "1.3"
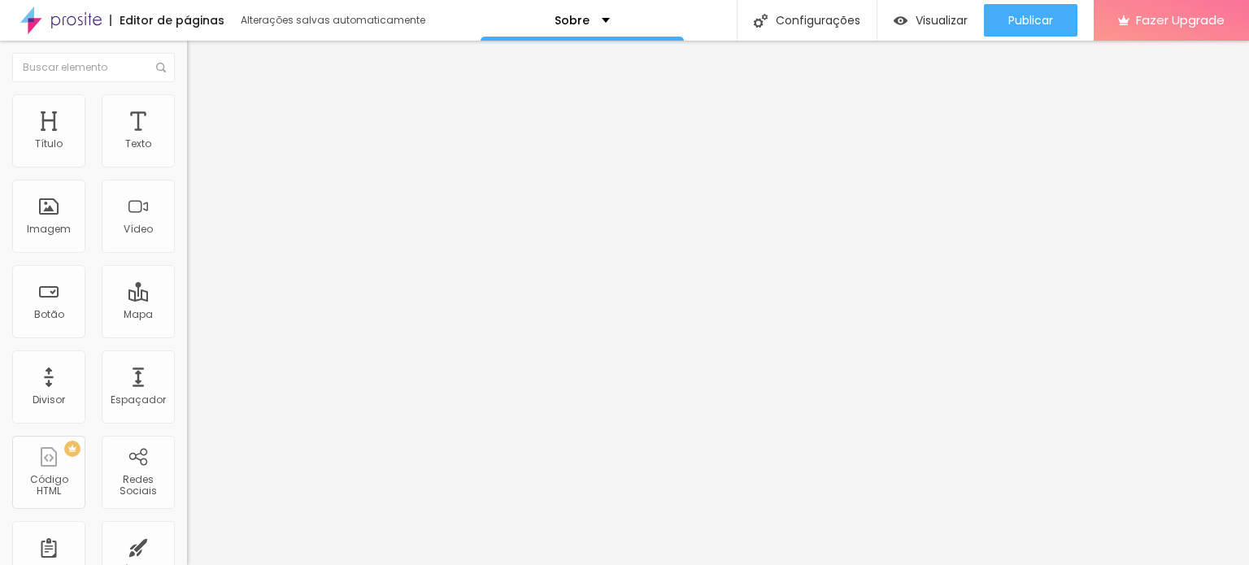
drag, startPoint x: 160, startPoint y: 217, endPoint x: 175, endPoint y: 218, distance: 14.7
type input "1"
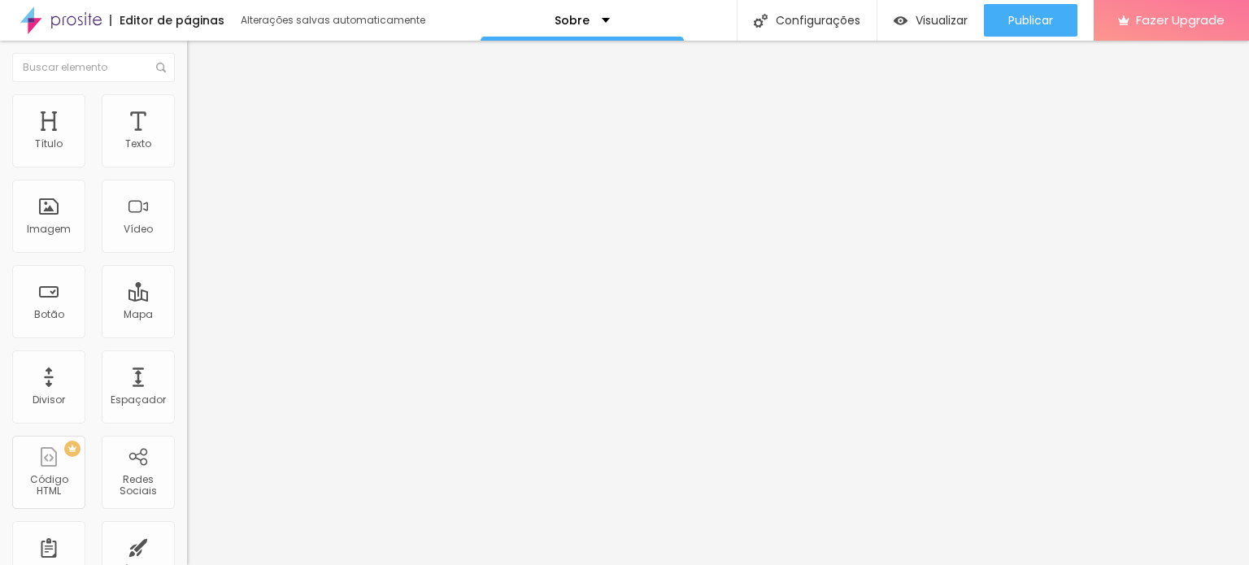
type input "1.4"
click at [187, 103] on li "Avançado" at bounding box center [280, 102] width 187 height 16
click at [187, 156] on img at bounding box center [192, 155] width 11 height 11
click at [187, 161] on img at bounding box center [192, 155] width 11 height 11
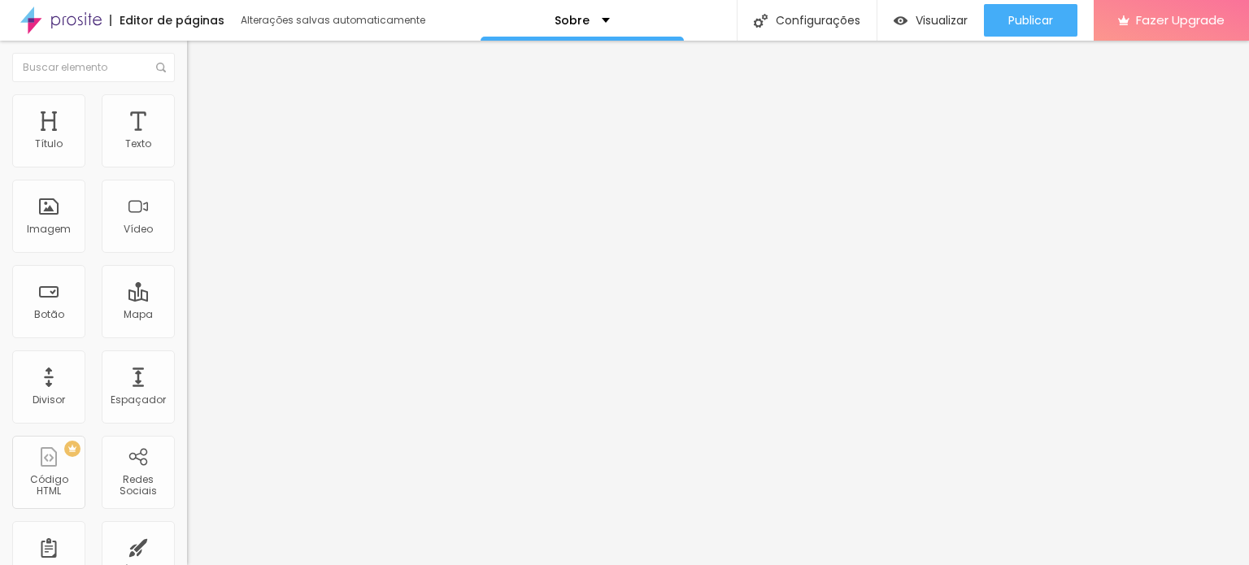
click at [187, 137] on img at bounding box center [192, 132] width 10 height 10
click at [187, 138] on div "Adicionar imagem" at bounding box center [280, 132] width 187 height 11
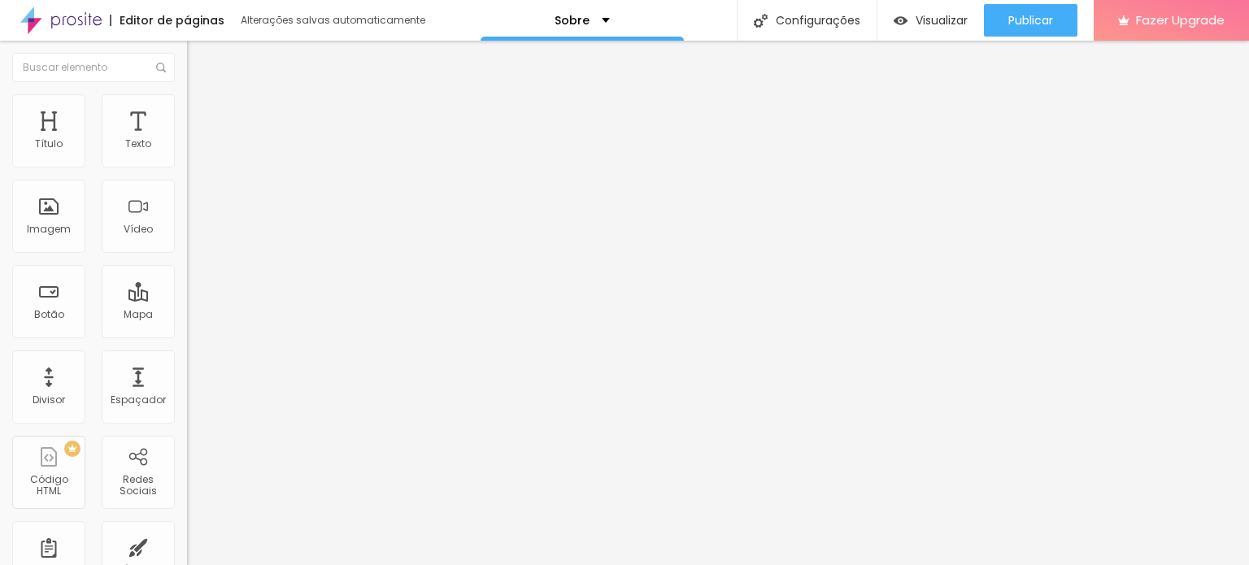
click at [187, 140] on span "Adicionar imagem" at bounding box center [239, 133] width 105 height 14
click at [187, 97] on img at bounding box center [194, 101] width 15 height 15
type input "35"
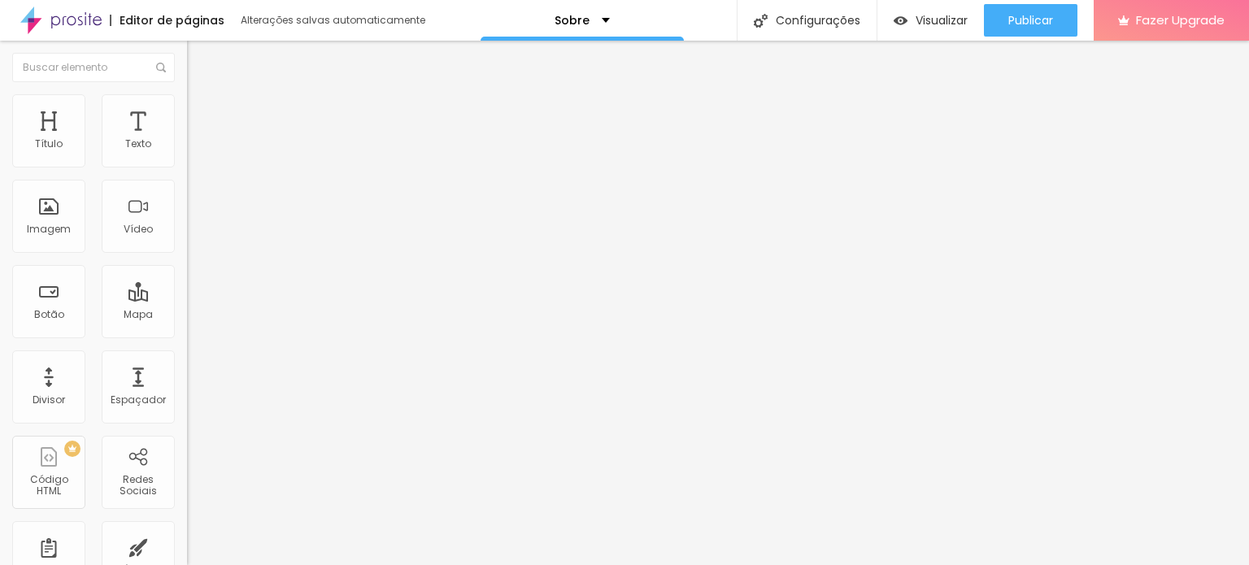
type input "35"
type input "46"
type input "128"
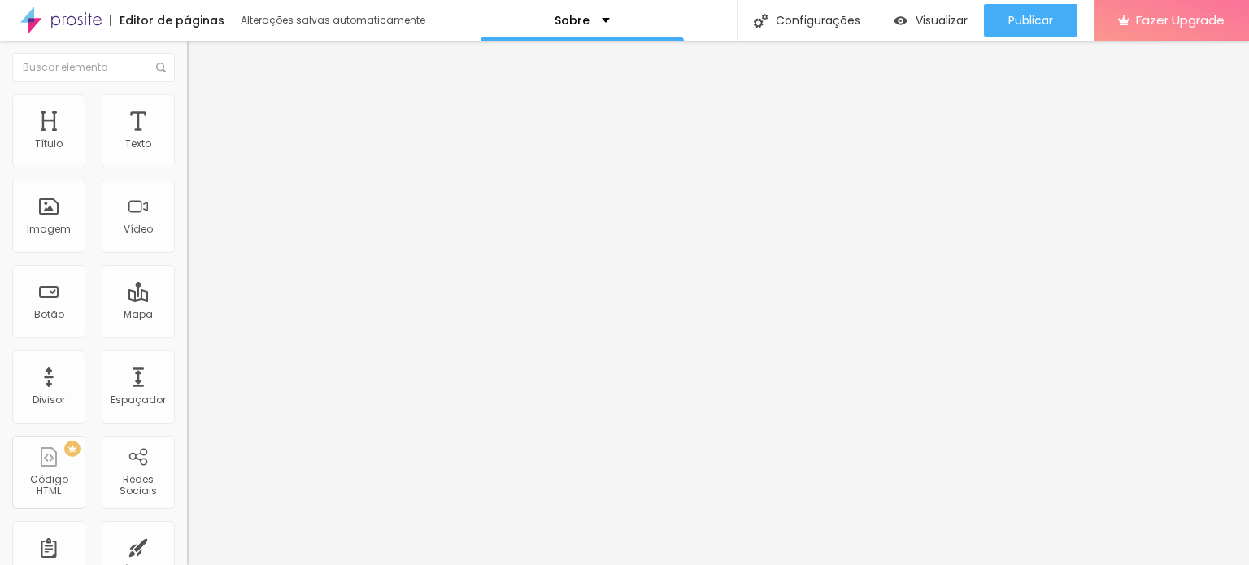
type input "140"
type input "150"
type input "161"
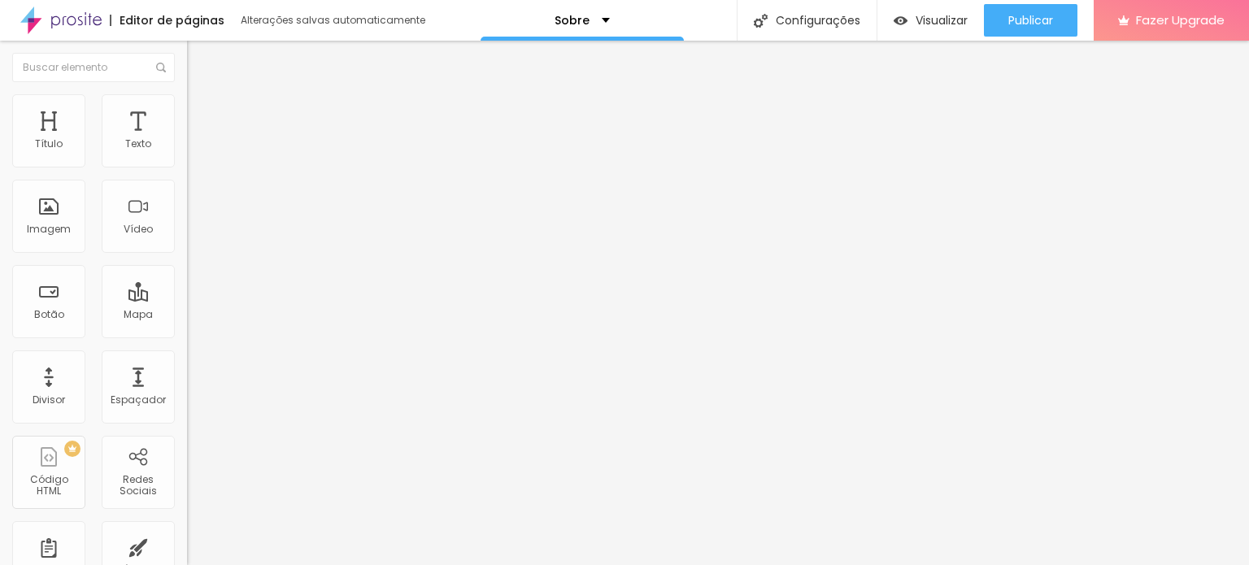
type input "161"
type input "174"
type input "190"
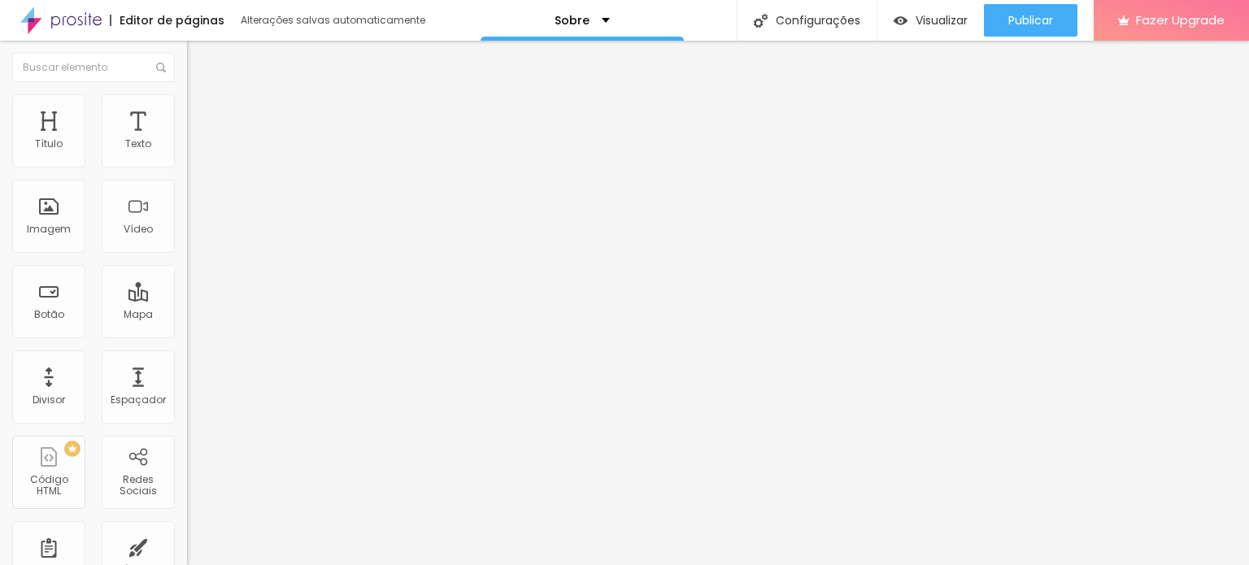
type input "200"
type input "195"
type input "178"
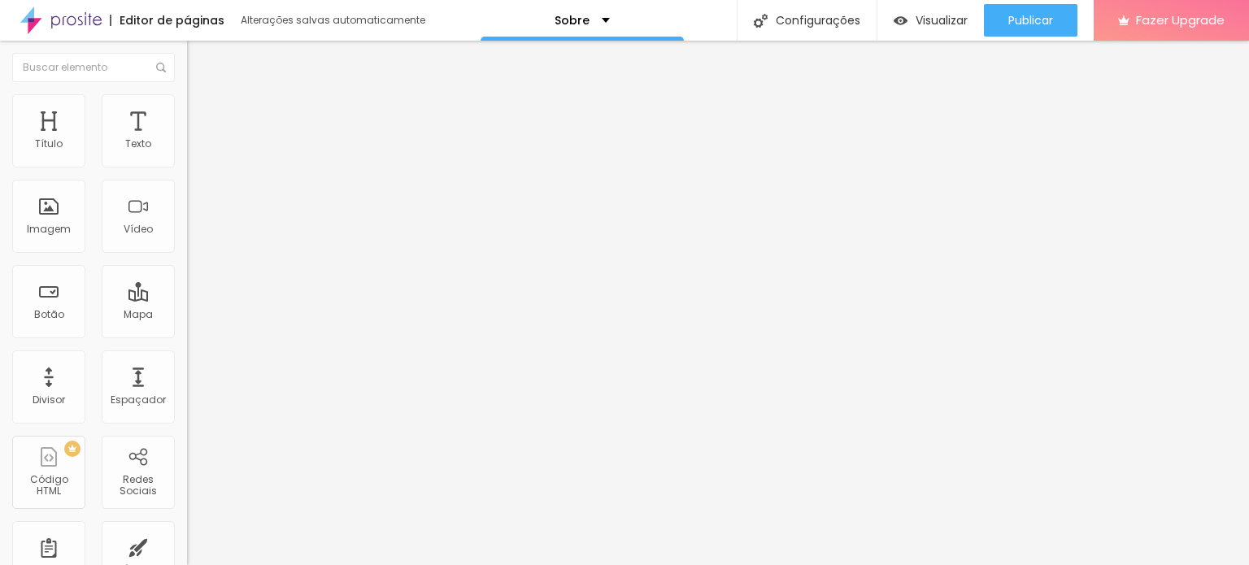
type input "178"
type input "160"
type input "143"
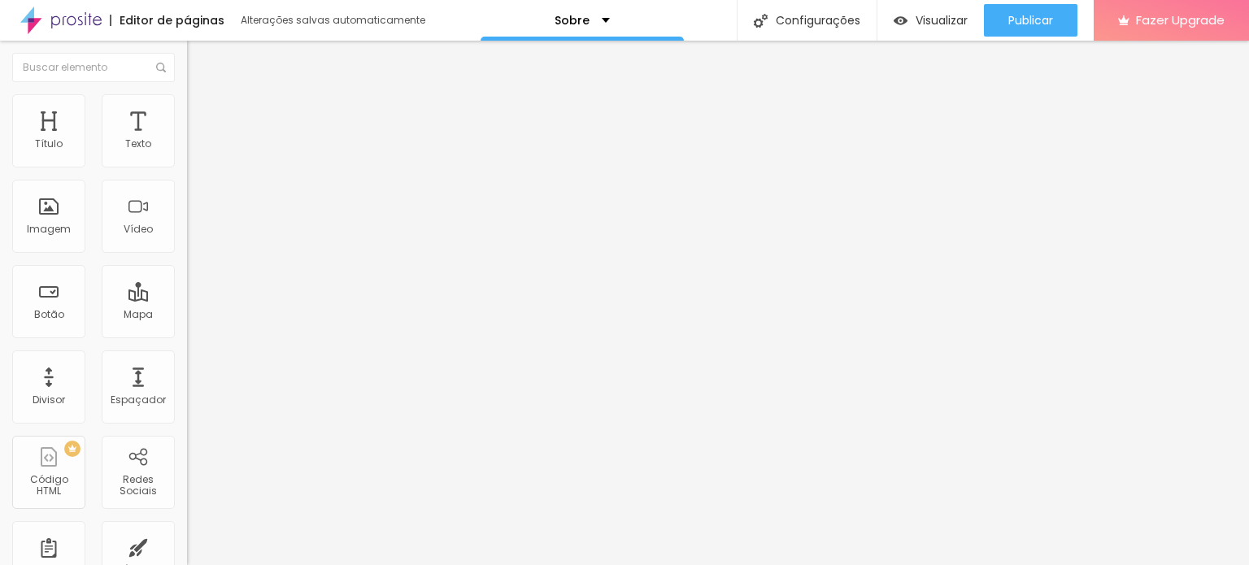
type input "121"
type input "100"
type input "79"
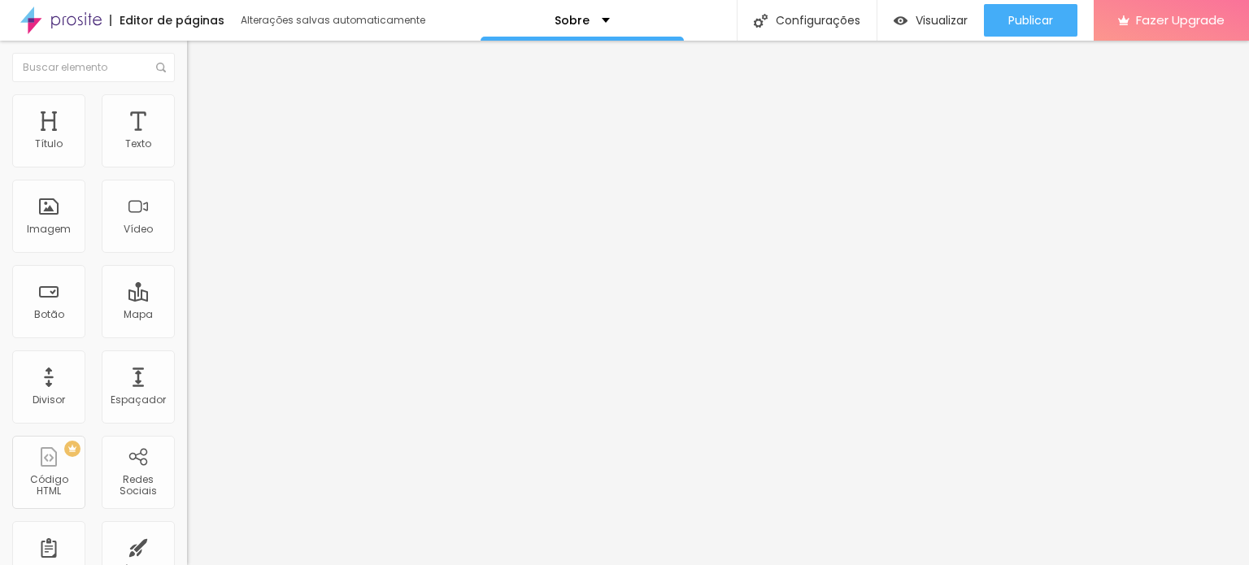
type input "79"
type input "61"
type input "42"
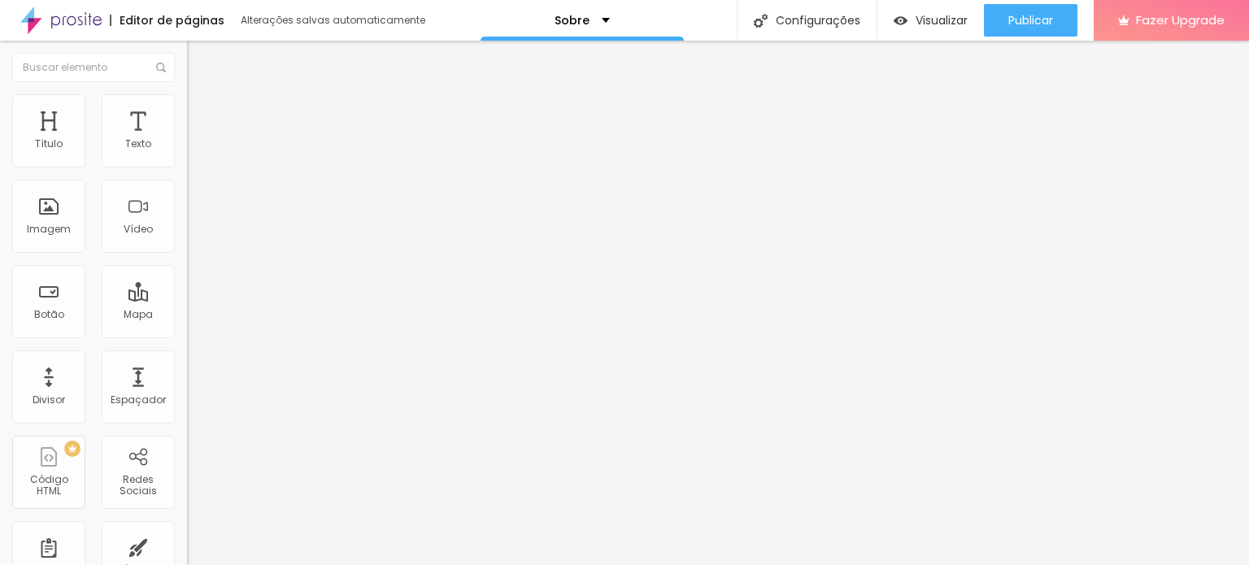
type input "24"
type input "6"
type input "0"
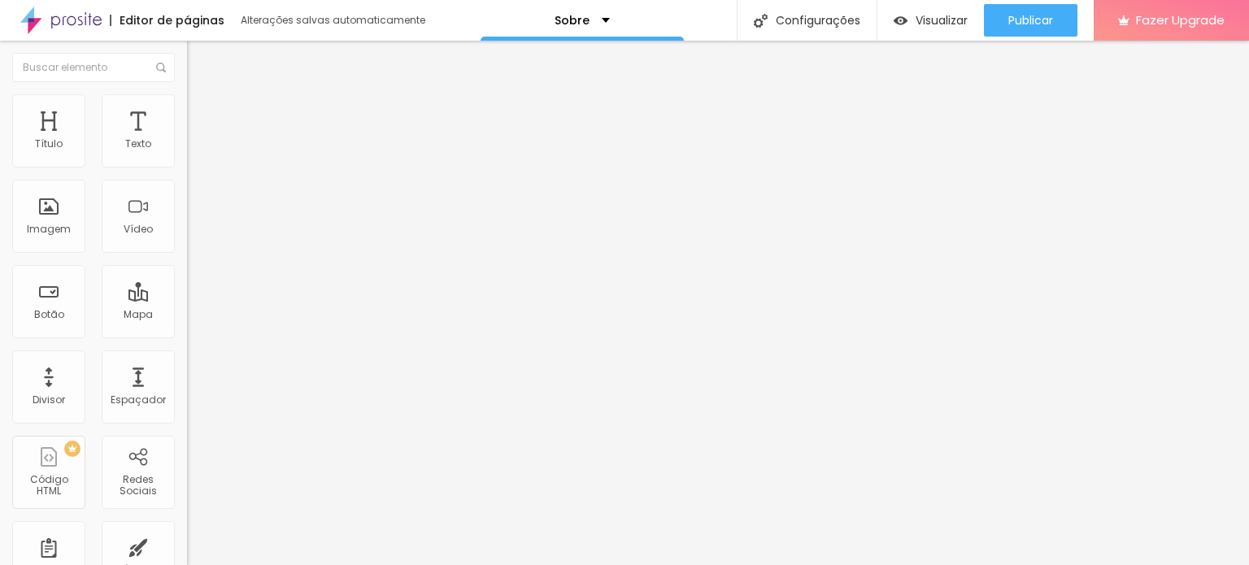
type input "0"
drag, startPoint x: 41, startPoint y: 204, endPoint x: 0, endPoint y: 211, distance: 41.3
click at [187, 357] on input "range" at bounding box center [239, 363] width 105 height 13
click at [202, 115] on span "Avançado" at bounding box center [229, 122] width 54 height 14
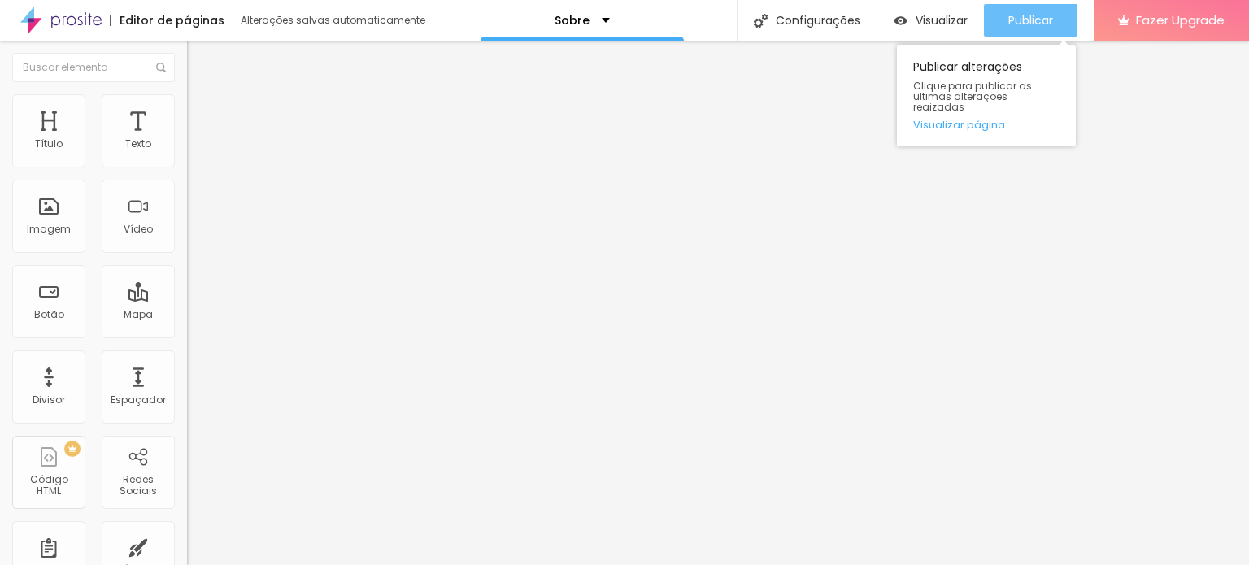
click at [1037, 22] on span "Publicar" at bounding box center [1030, 20] width 45 height 13
